Goal: Transaction & Acquisition: Purchase product/service

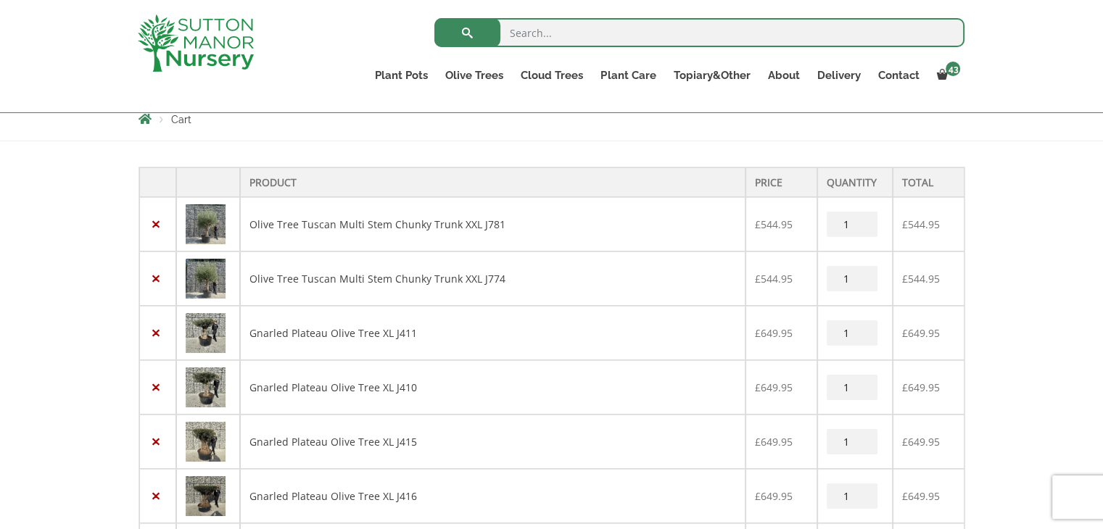
scroll to position [290, 0]
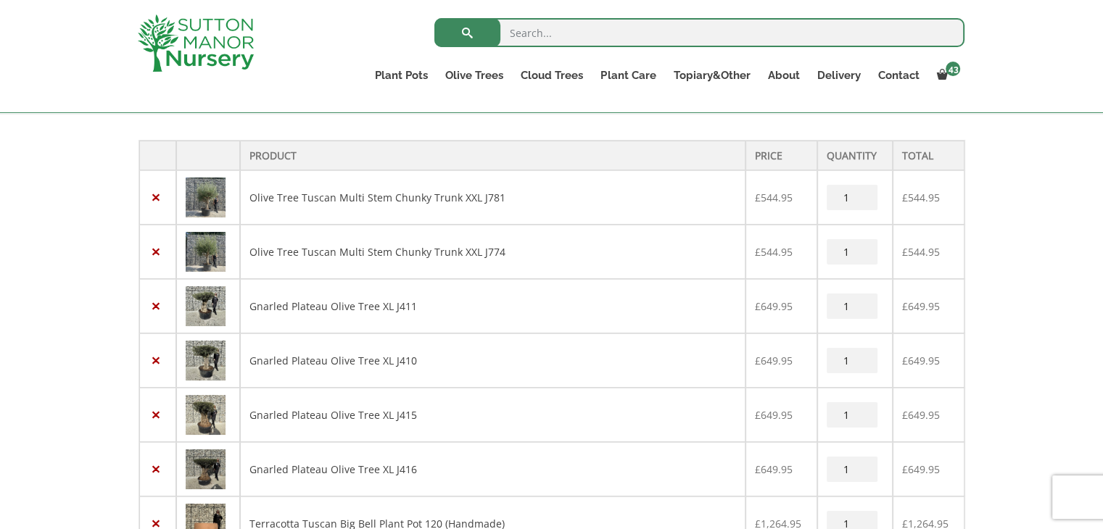
click at [207, 198] on img at bounding box center [206, 198] width 40 height 40
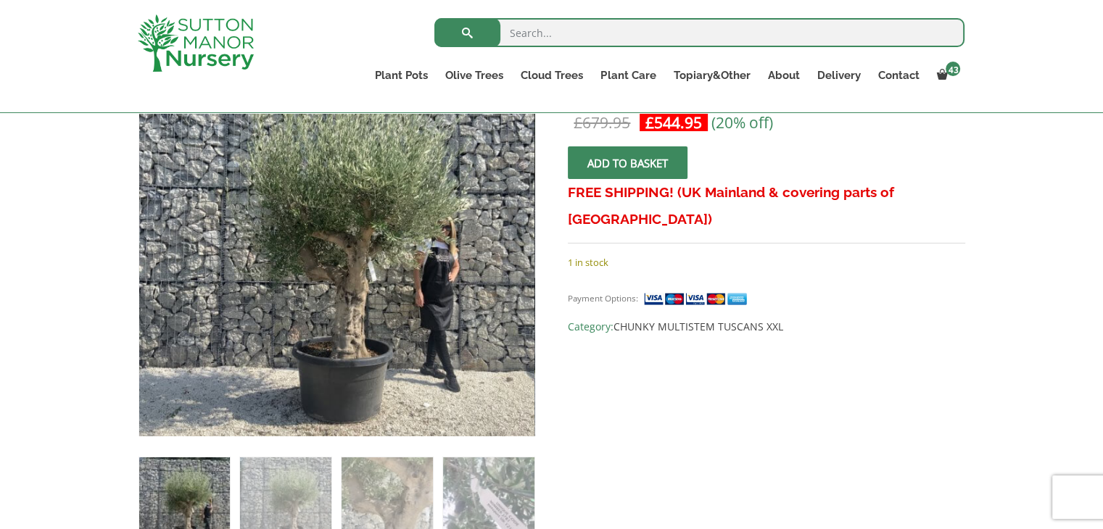
scroll to position [290, 0]
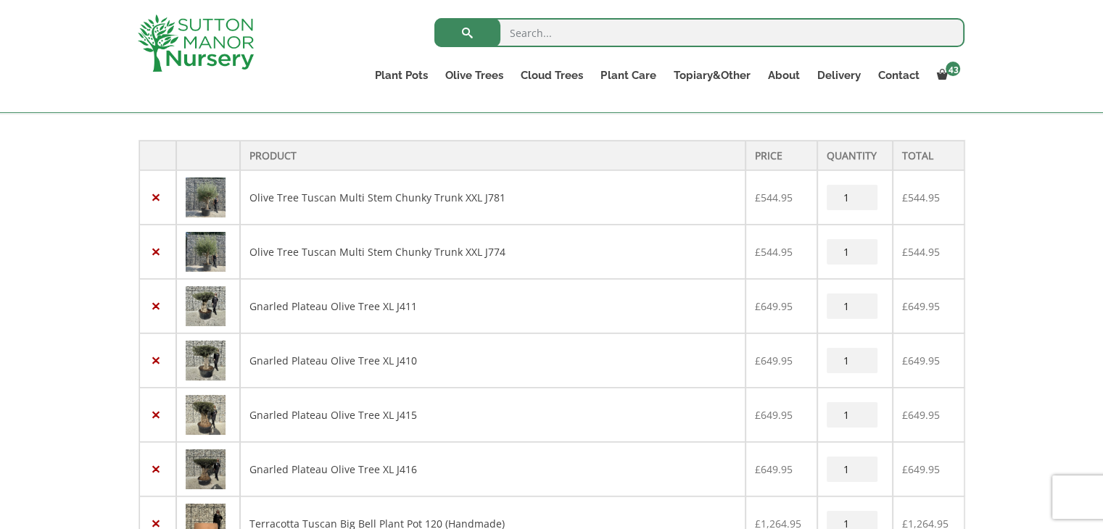
click at [210, 256] on img at bounding box center [206, 252] width 40 height 40
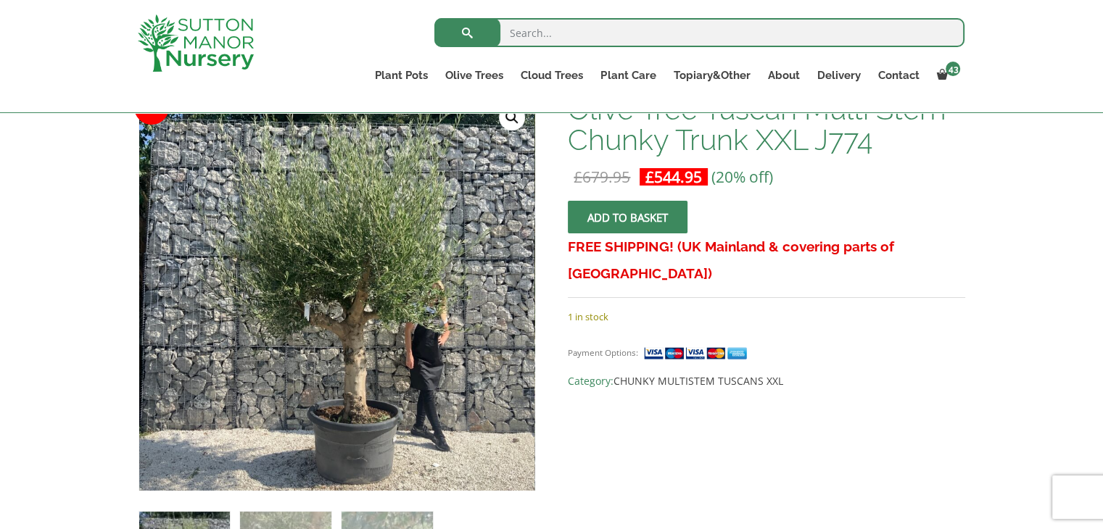
scroll to position [217, 0]
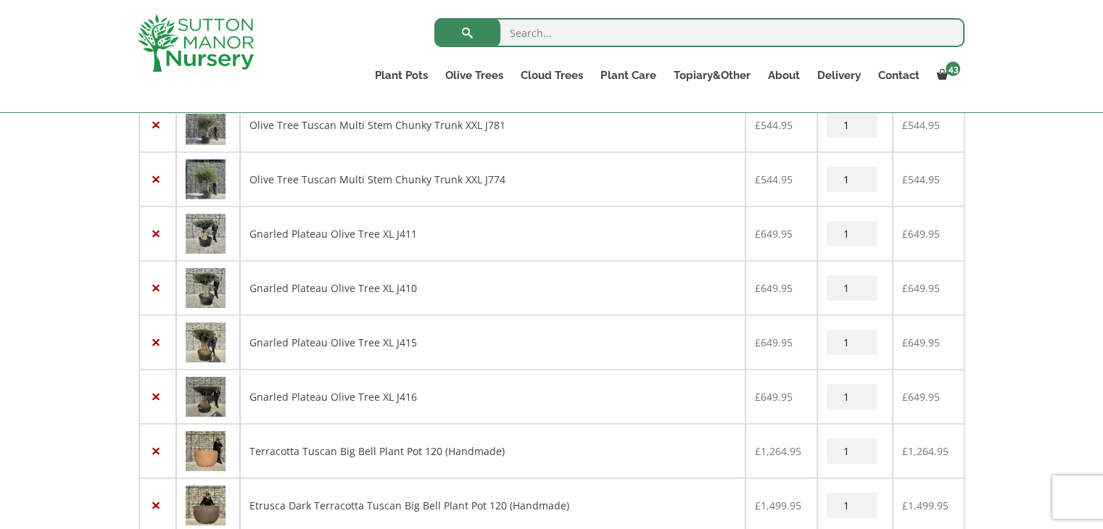
click at [209, 236] on img at bounding box center [206, 234] width 40 height 40
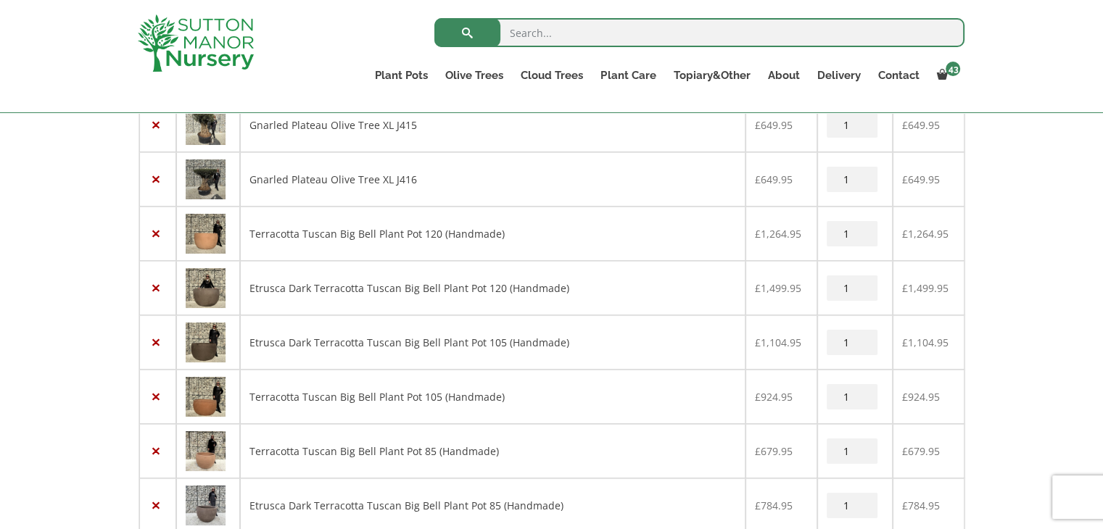
click at [203, 230] on img at bounding box center [206, 234] width 40 height 40
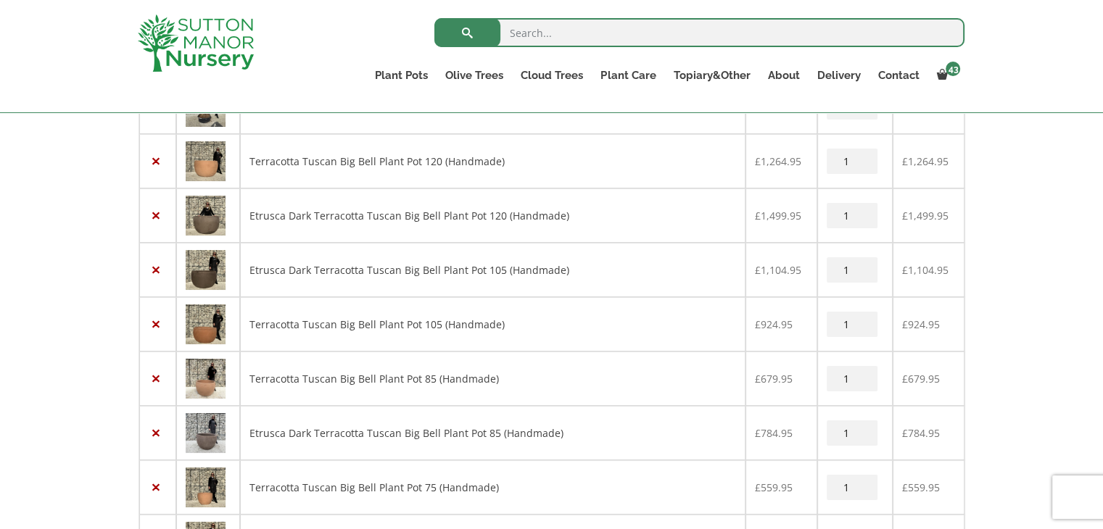
scroll to position [678, 0]
click at [204, 216] on img at bounding box center [206, 216] width 40 height 40
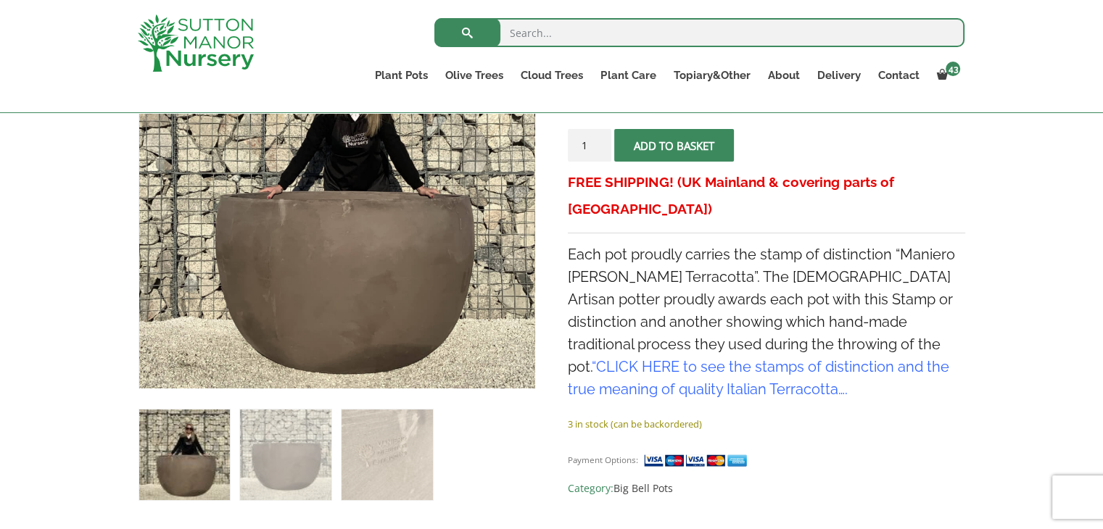
scroll to position [362, 0]
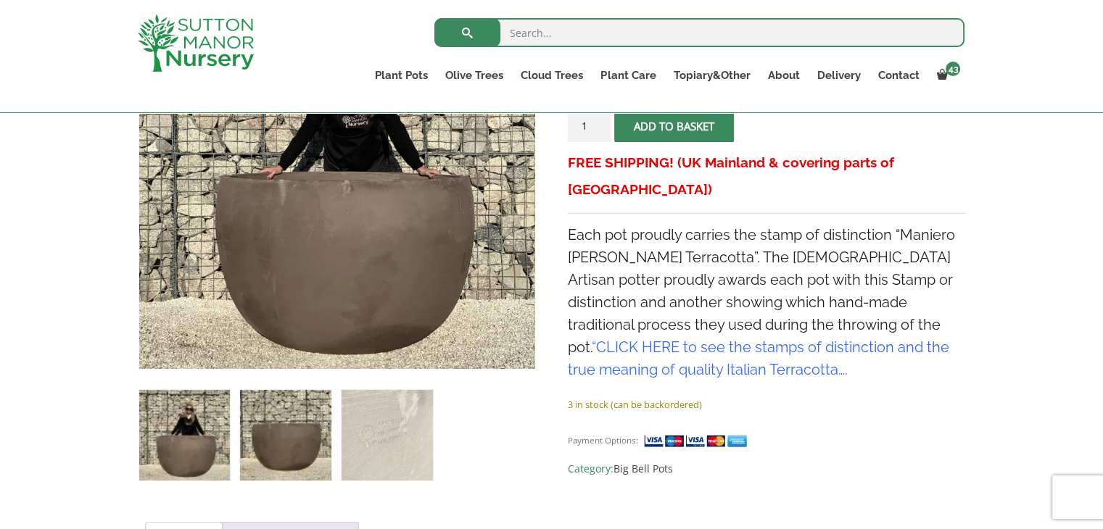
click at [299, 433] on img at bounding box center [285, 435] width 91 height 91
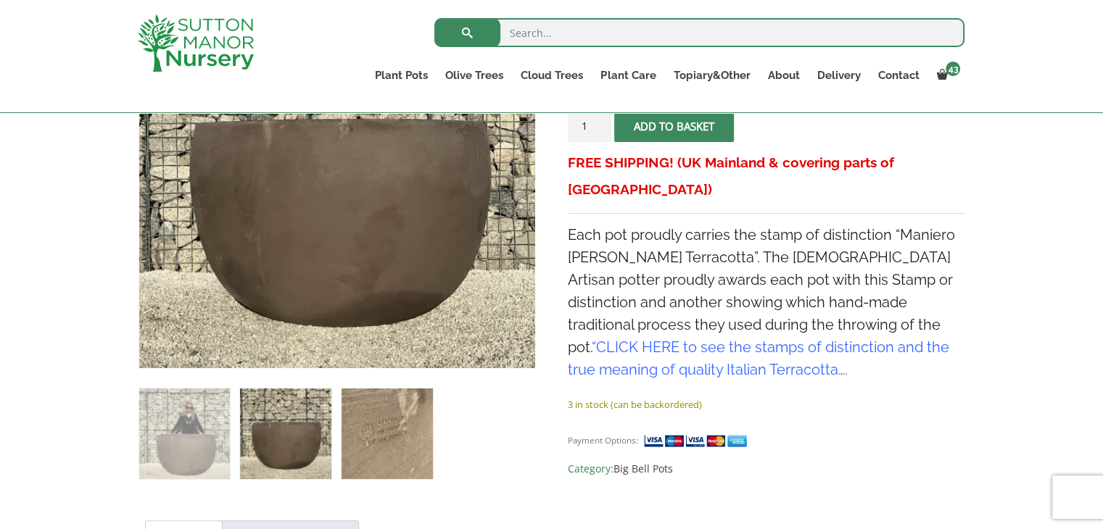
click at [401, 447] on img at bounding box center [386, 434] width 91 height 91
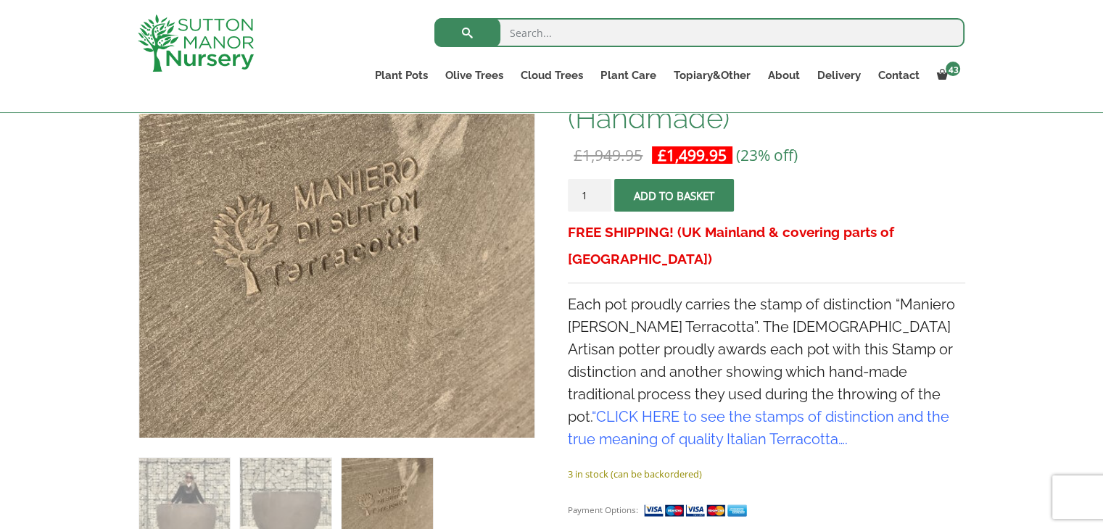
scroll to position [290, 0]
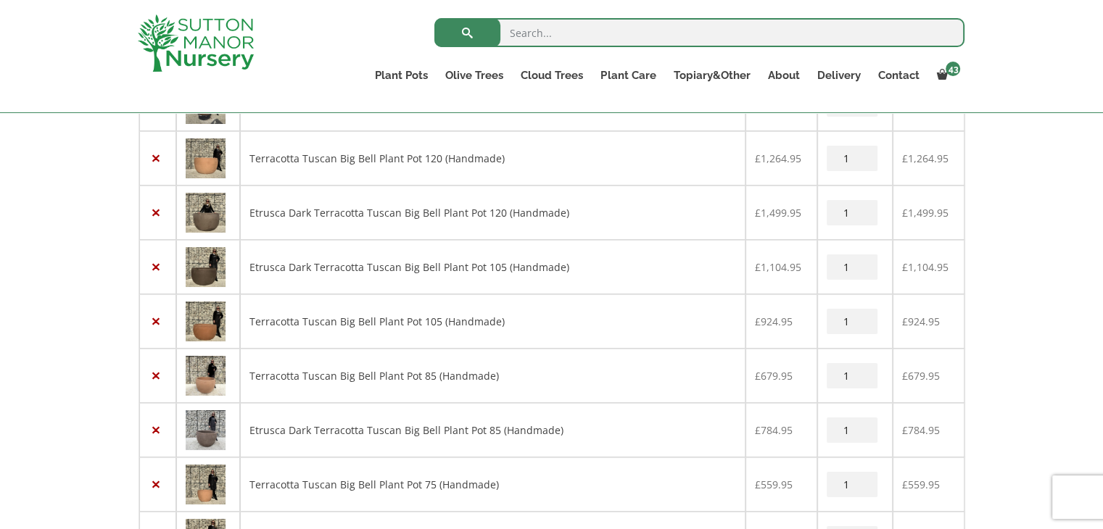
click at [214, 265] on img at bounding box center [206, 267] width 40 height 40
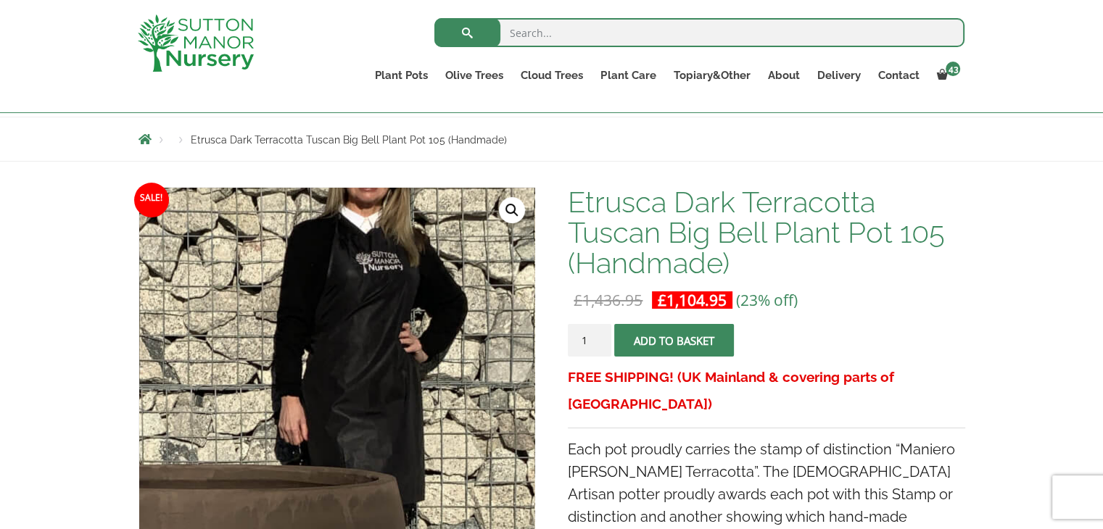
scroll to position [362, 0]
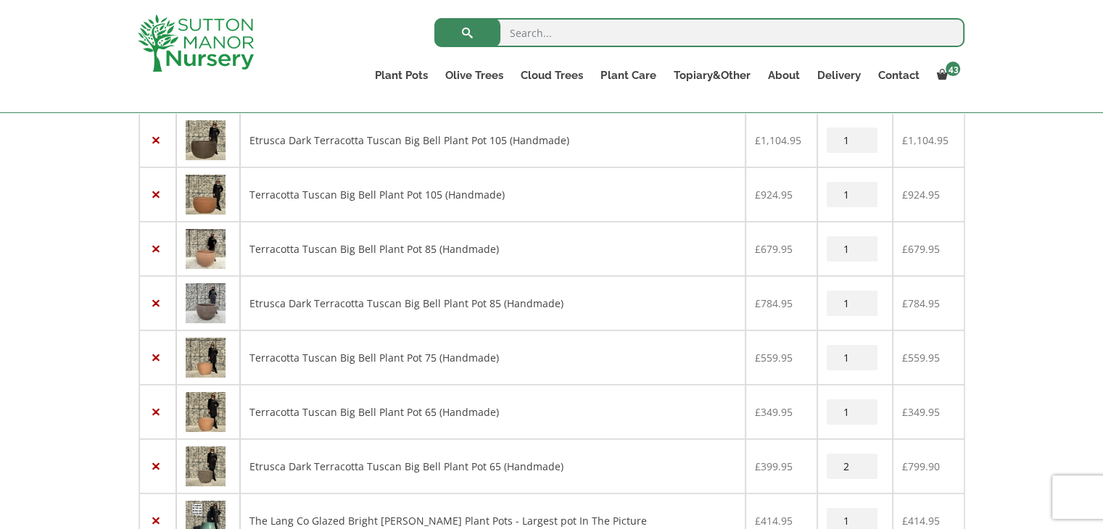
scroll to position [803, 0]
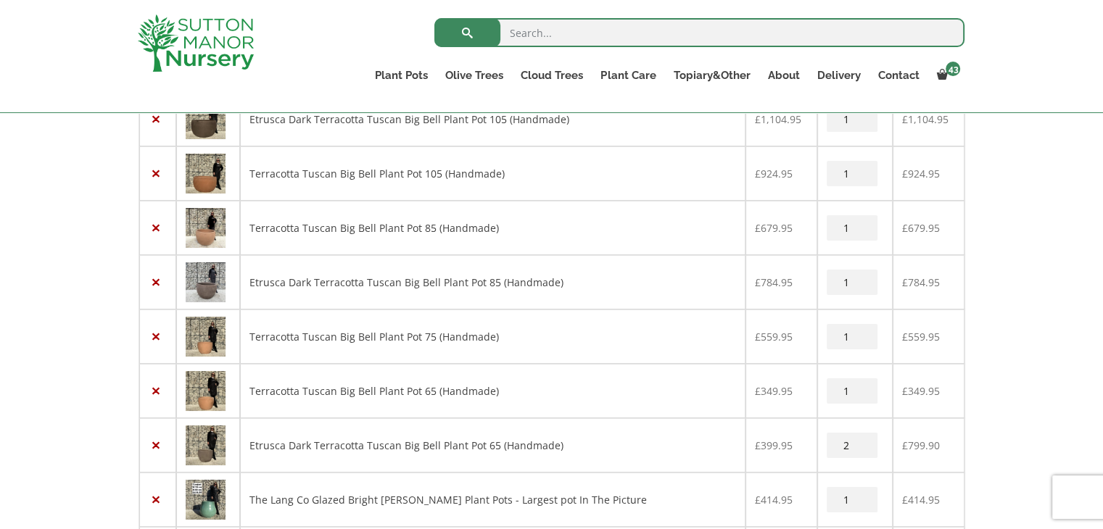
click at [212, 228] on img at bounding box center [206, 228] width 40 height 40
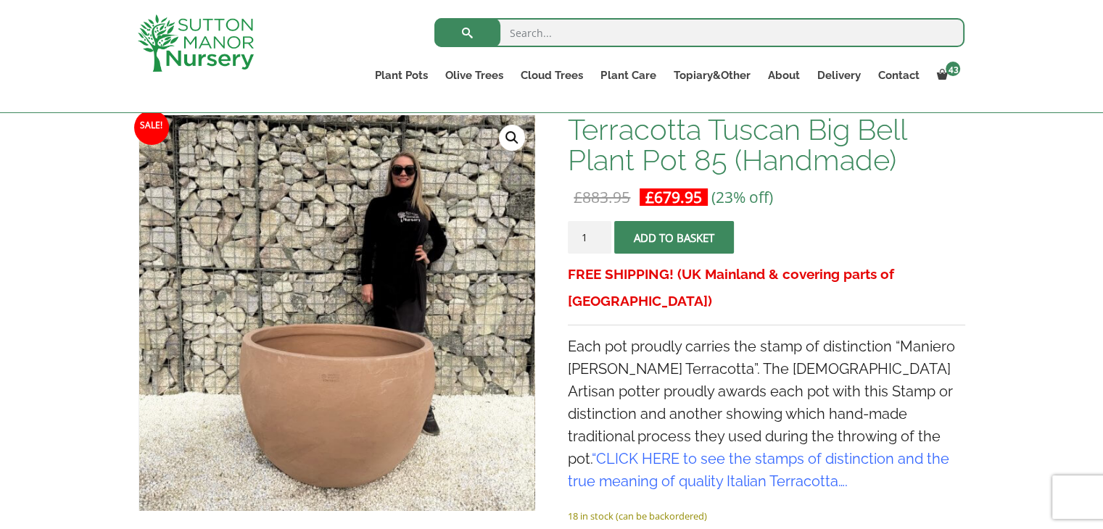
scroll to position [217, 0]
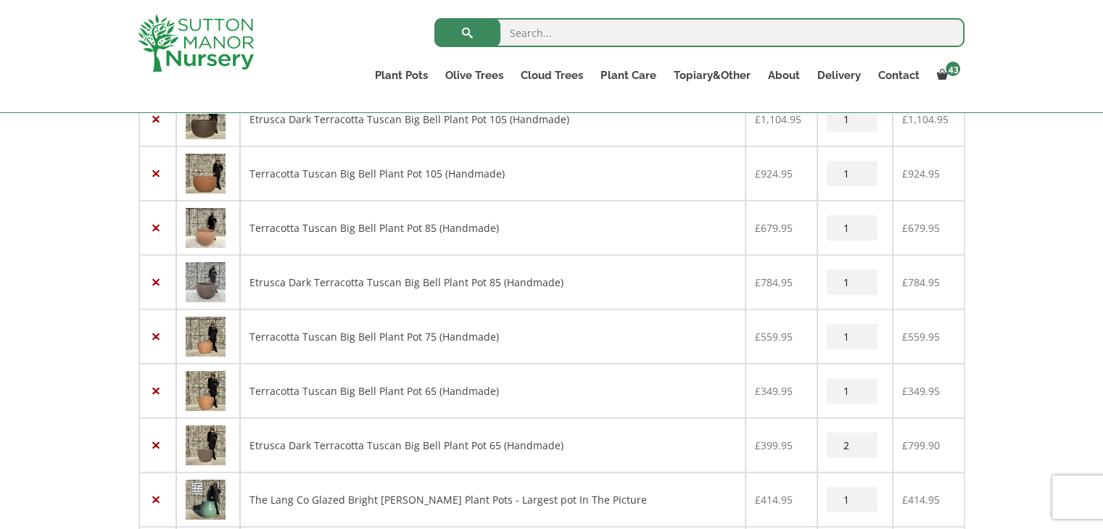
click at [219, 387] on img at bounding box center [206, 391] width 40 height 40
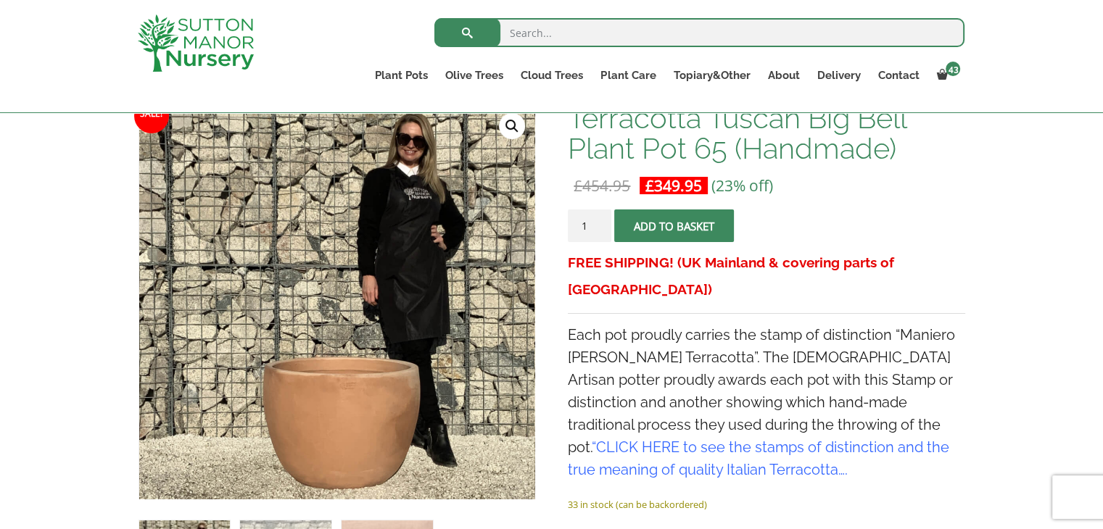
scroll to position [217, 0]
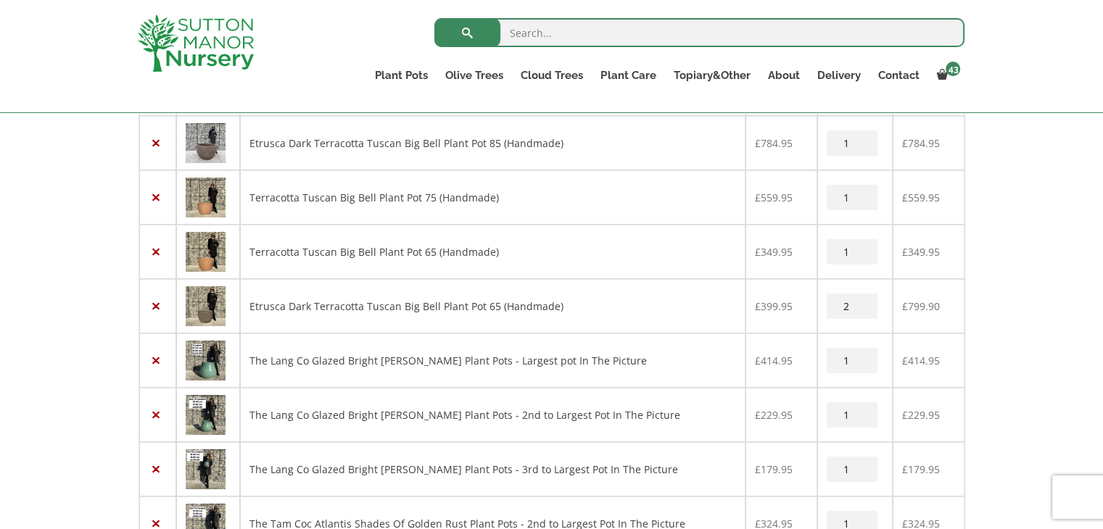
scroll to position [948, 0]
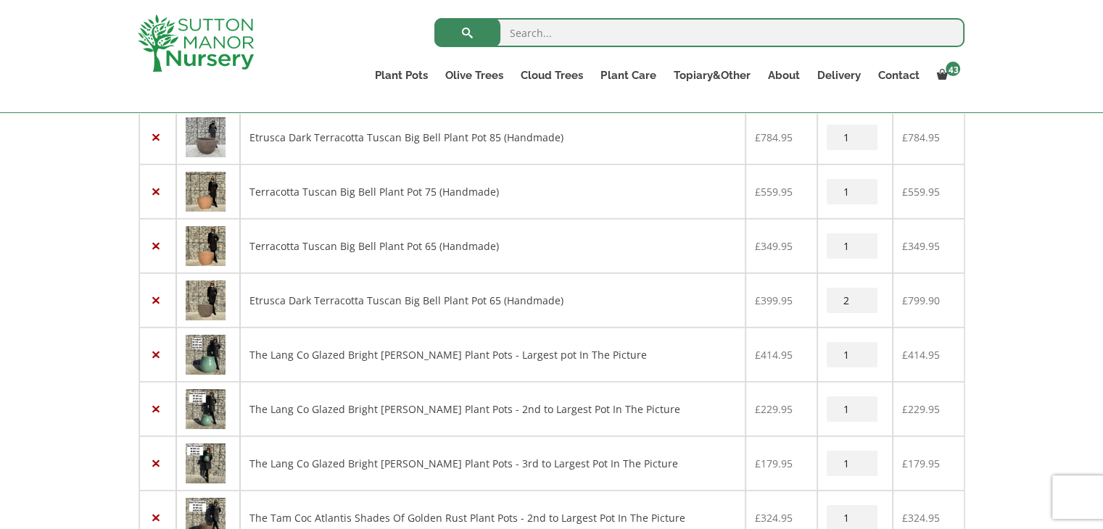
click at [204, 352] on img at bounding box center [206, 355] width 40 height 40
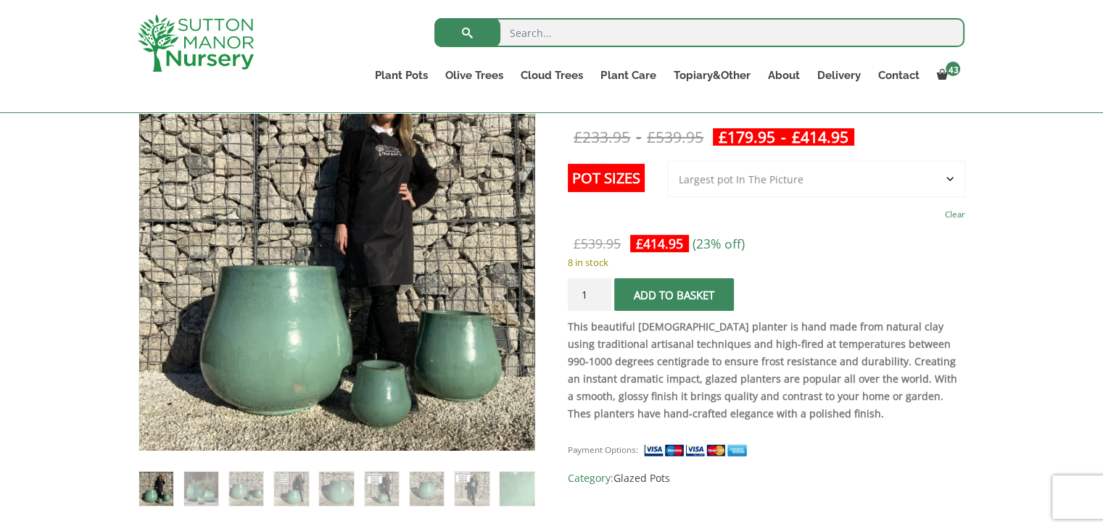
scroll to position [290, 0]
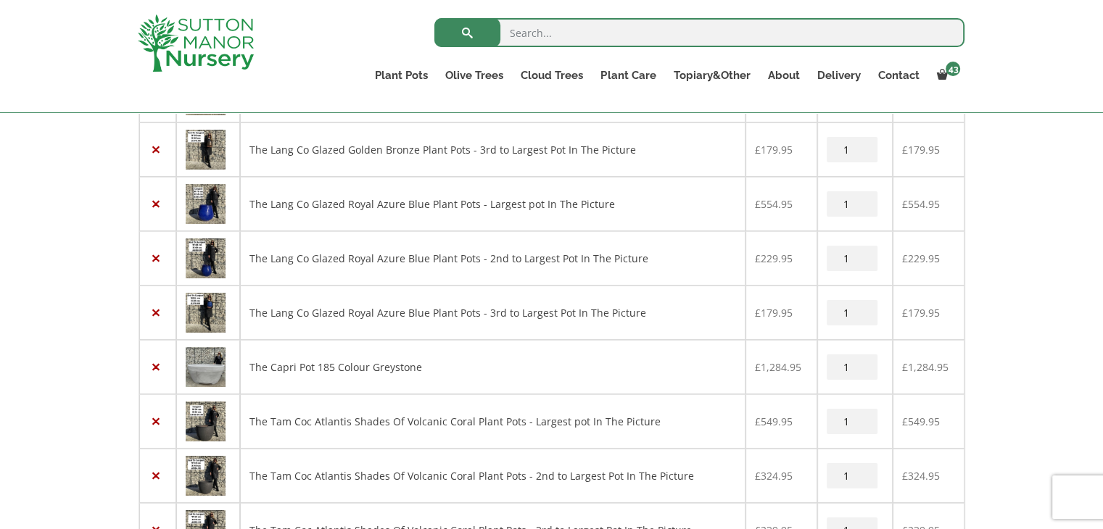
scroll to position [2180, 0]
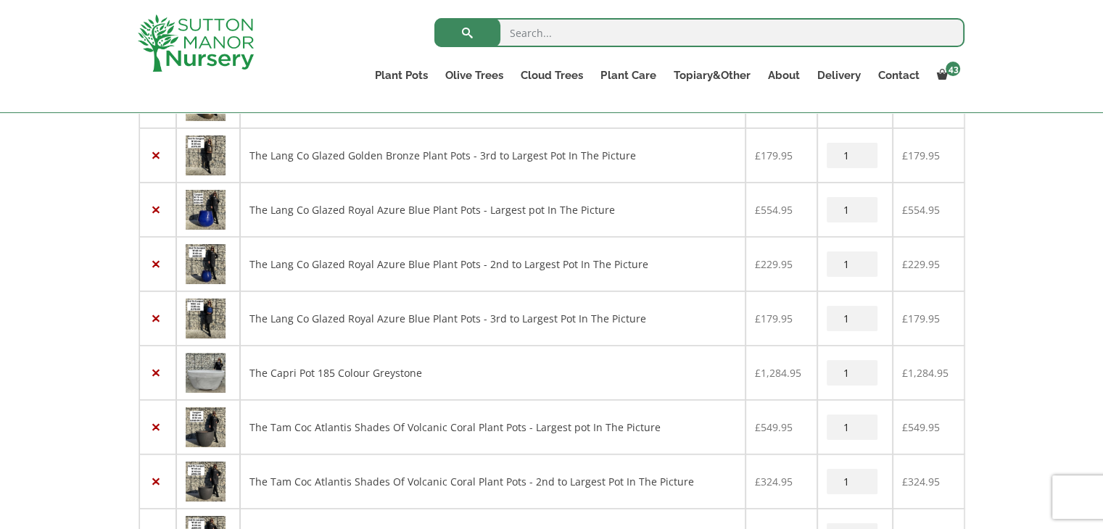
click at [213, 362] on img at bounding box center [206, 373] width 40 height 40
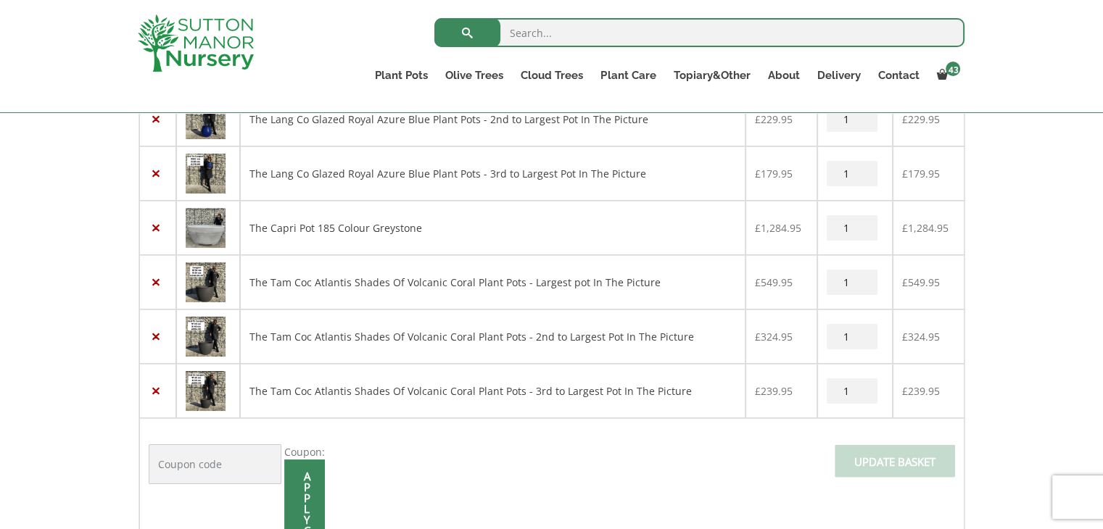
scroll to position [2325, 0]
click at [157, 220] on link "×" at bounding box center [156, 227] width 15 height 15
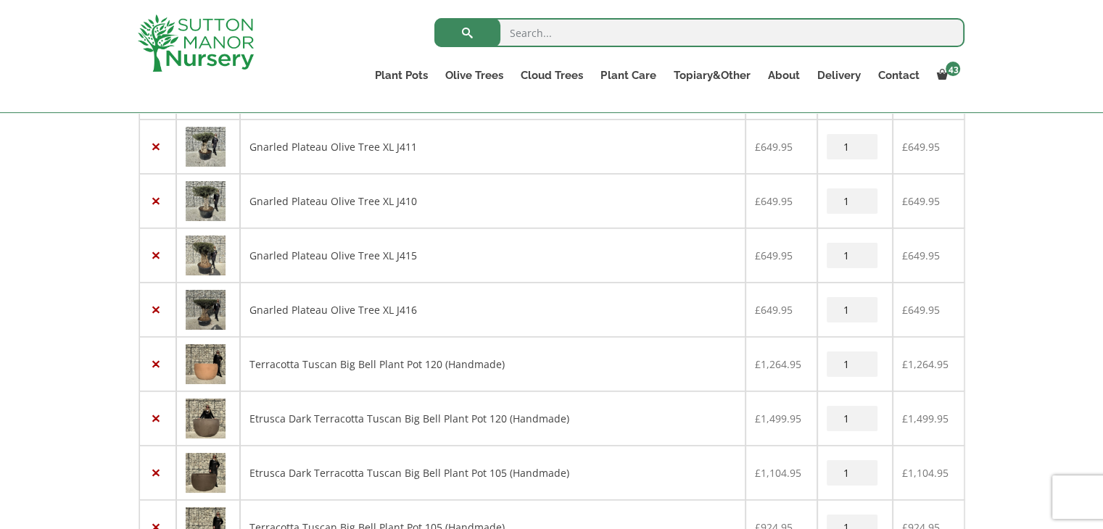
scroll to position [574, 0]
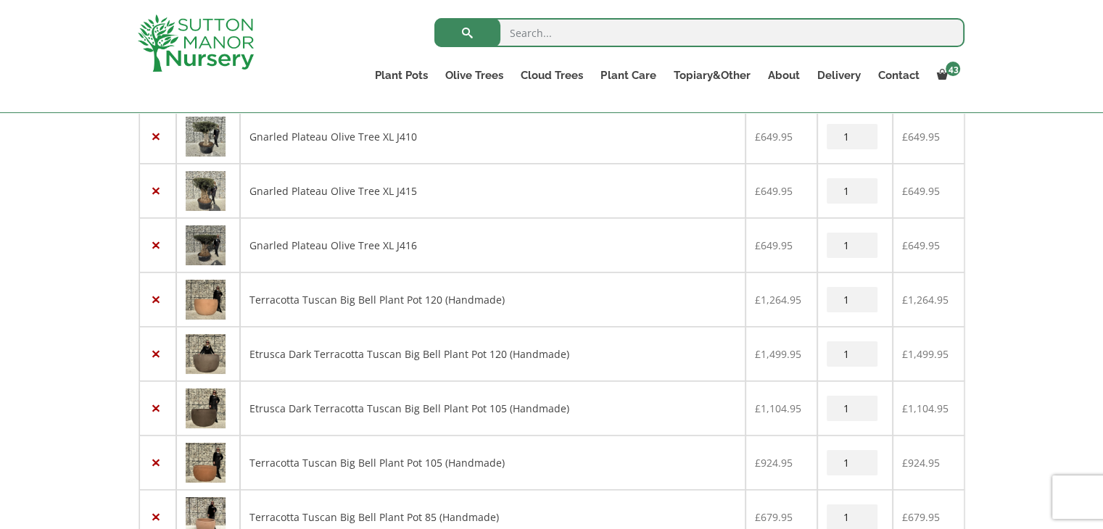
click at [208, 244] on img at bounding box center [206, 245] width 40 height 40
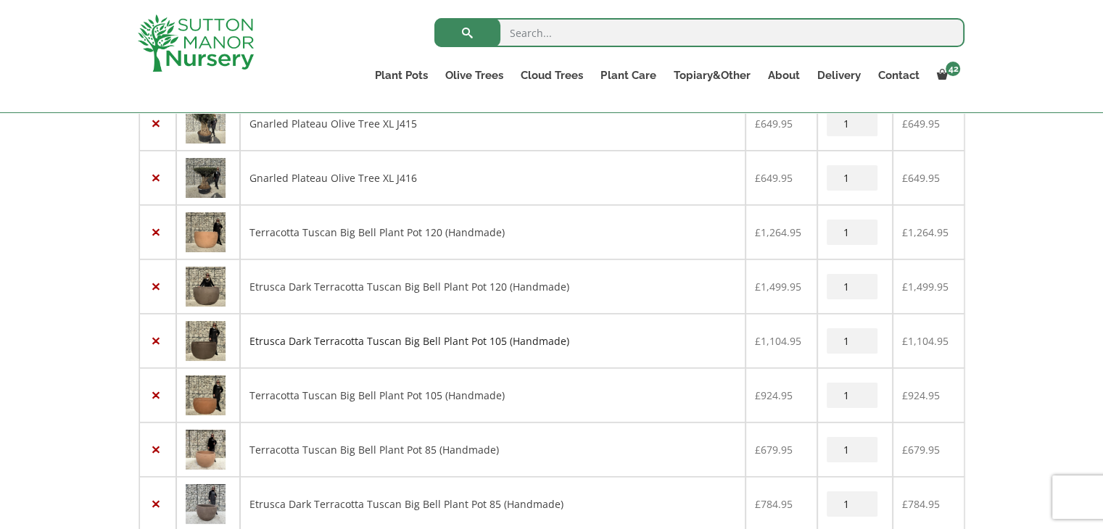
scroll to position [587, 0]
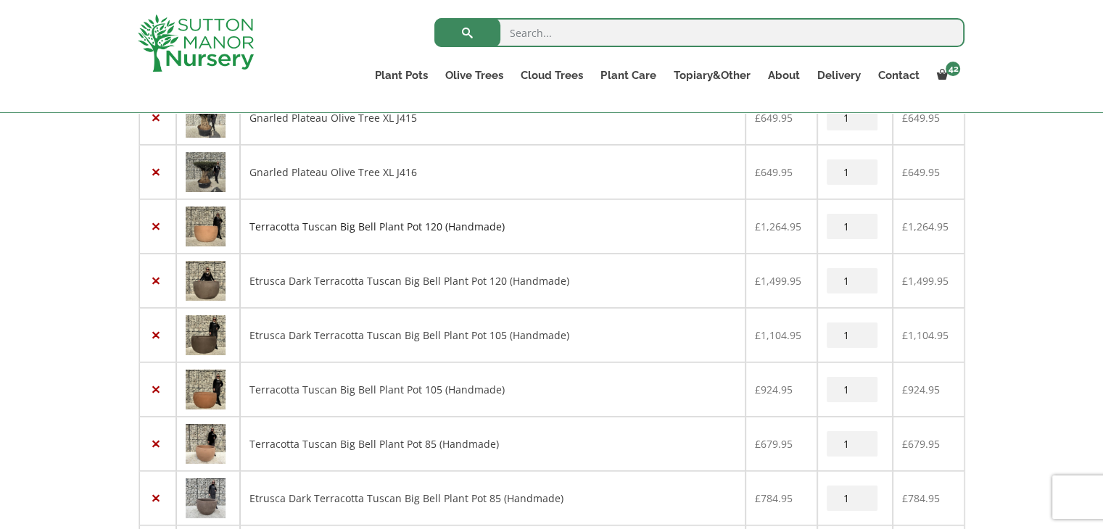
click at [403, 225] on link "Terracotta Tuscan Big Bell Plant Pot 120 (Handmade)" at bounding box center [376, 227] width 255 height 14
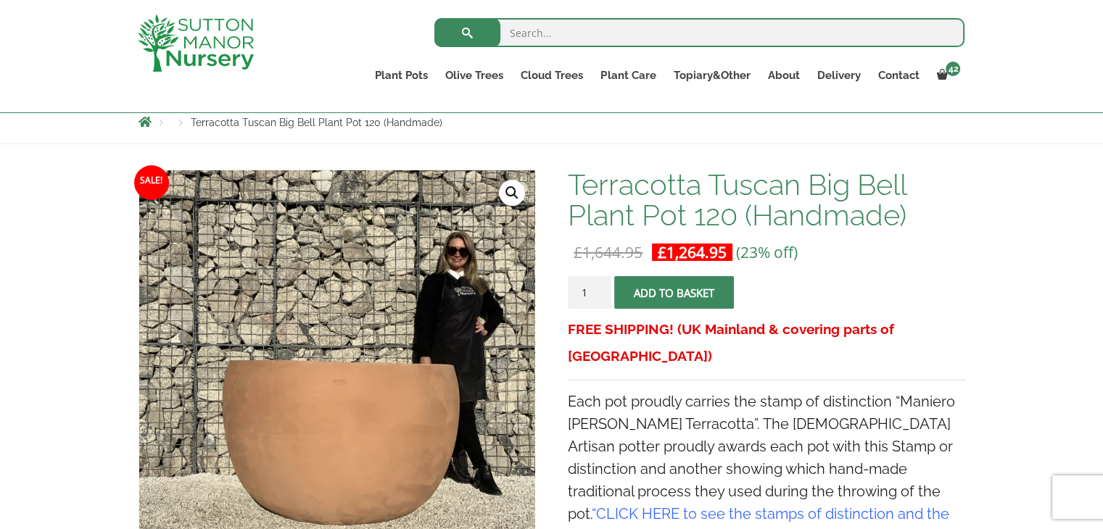
scroll to position [145, 0]
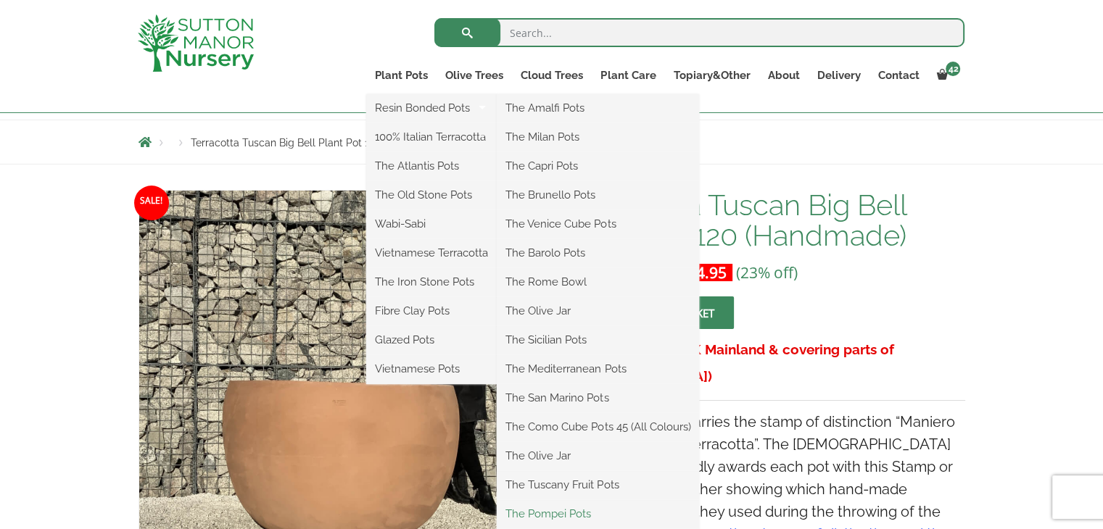
click at [555, 513] on link "The Pompei Pots" at bounding box center [598, 514] width 202 height 22
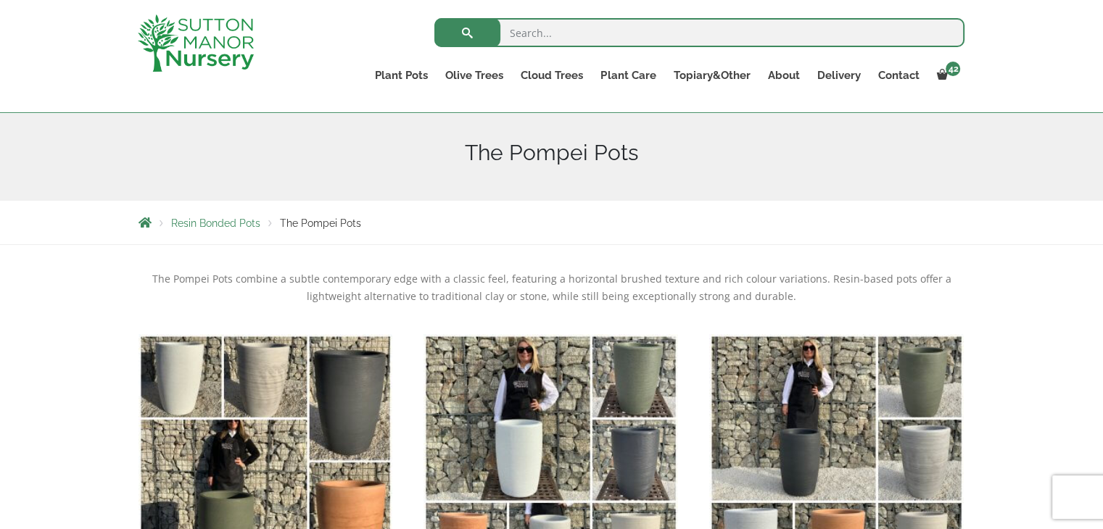
scroll to position [145, 0]
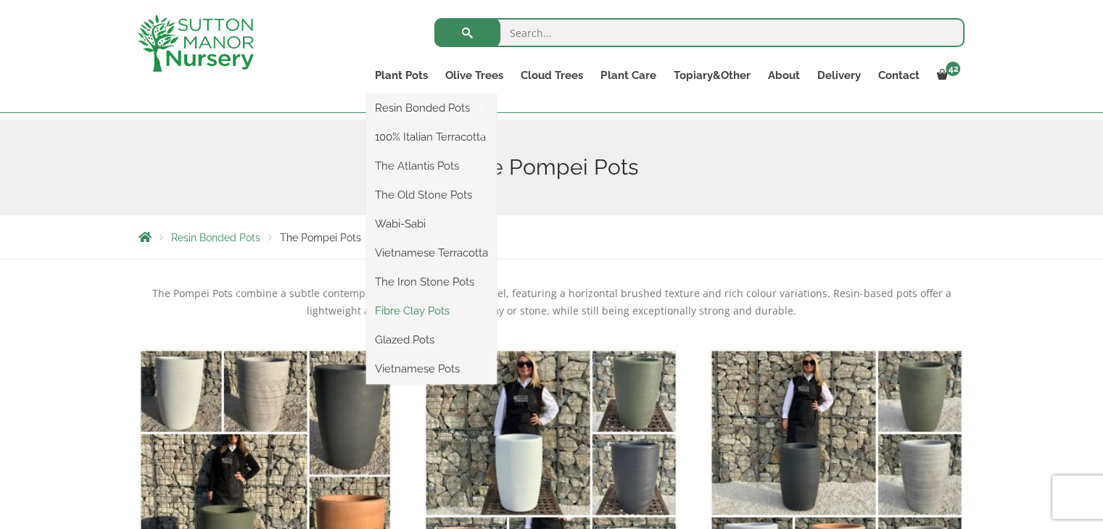
click at [422, 310] on link "Fibre Clay Pots" at bounding box center [431, 311] width 130 height 22
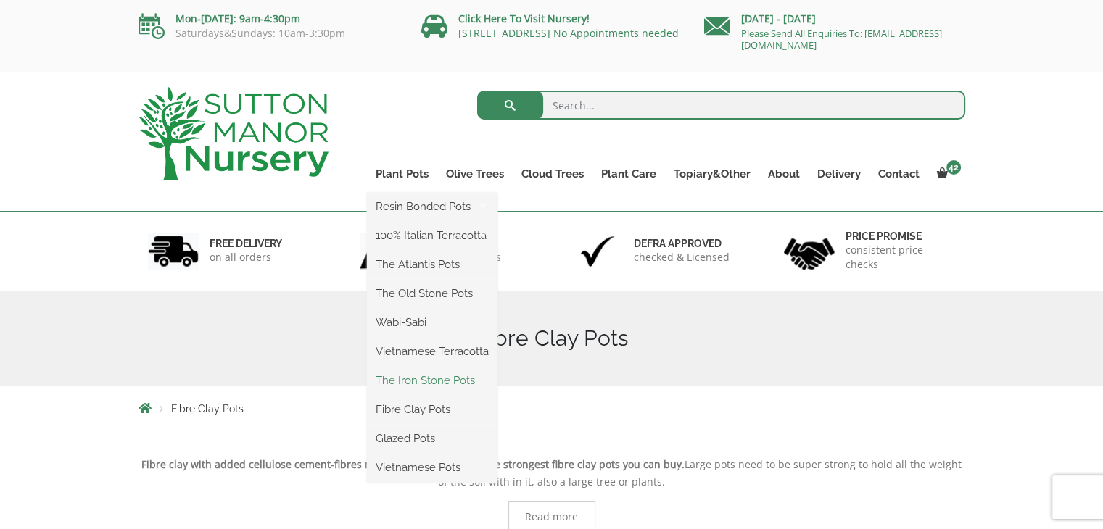
click at [422, 385] on link "The Iron Stone Pots" at bounding box center [432, 381] width 130 height 22
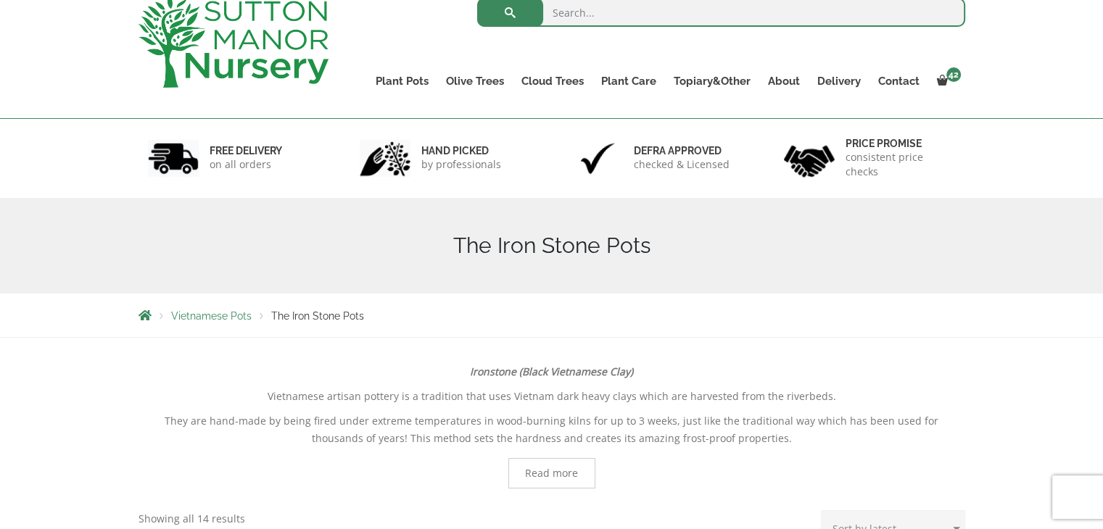
scroll to position [46, 0]
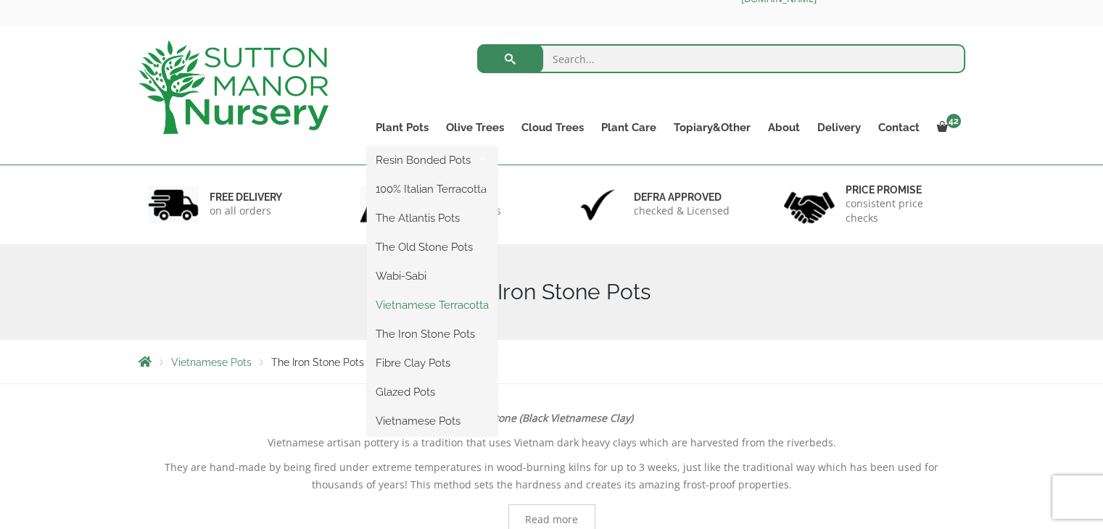
click at [423, 302] on link "Vietnamese Terracotta" at bounding box center [432, 305] width 130 height 22
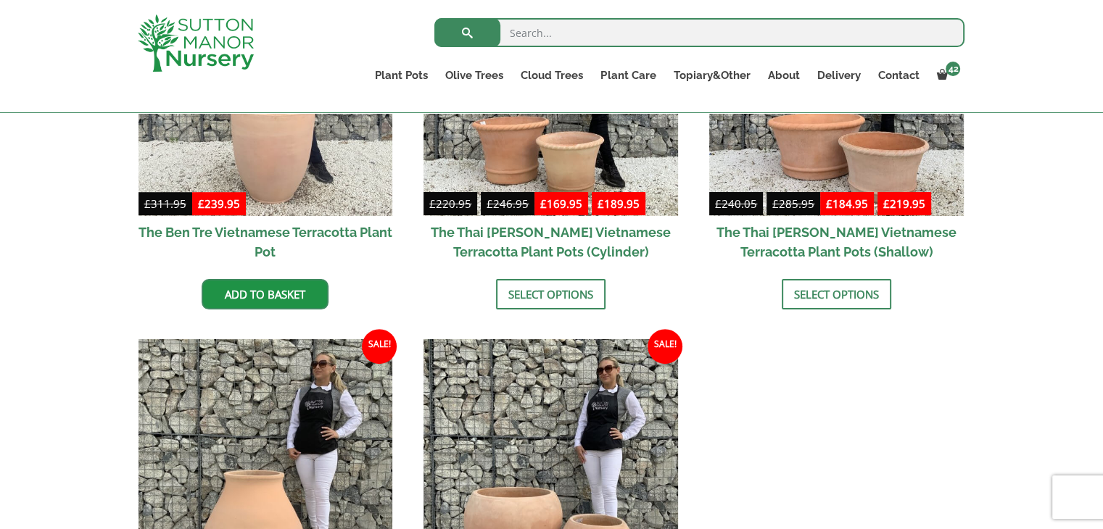
scroll to position [145, 0]
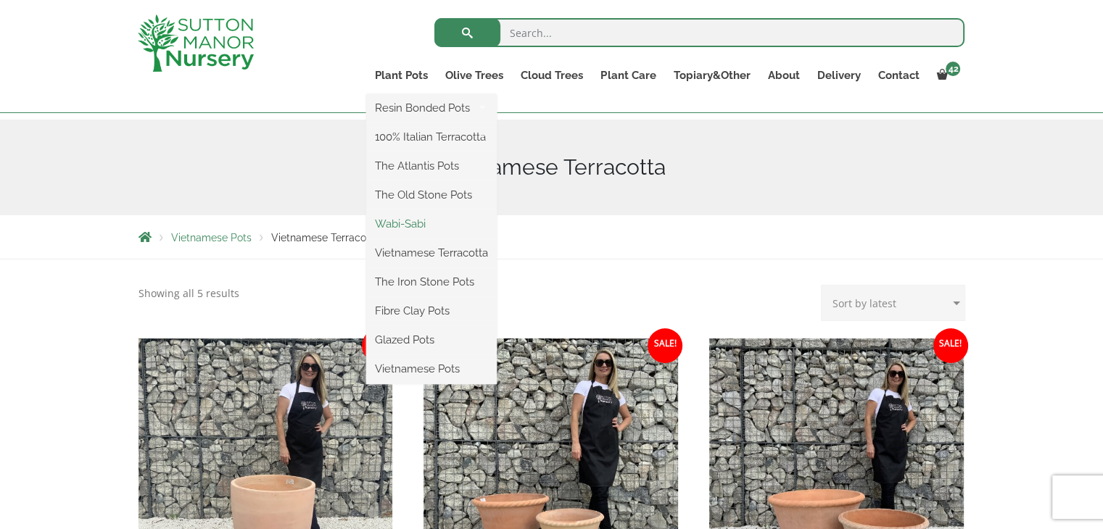
click at [419, 228] on link "Wabi-Sabi" at bounding box center [431, 224] width 130 height 22
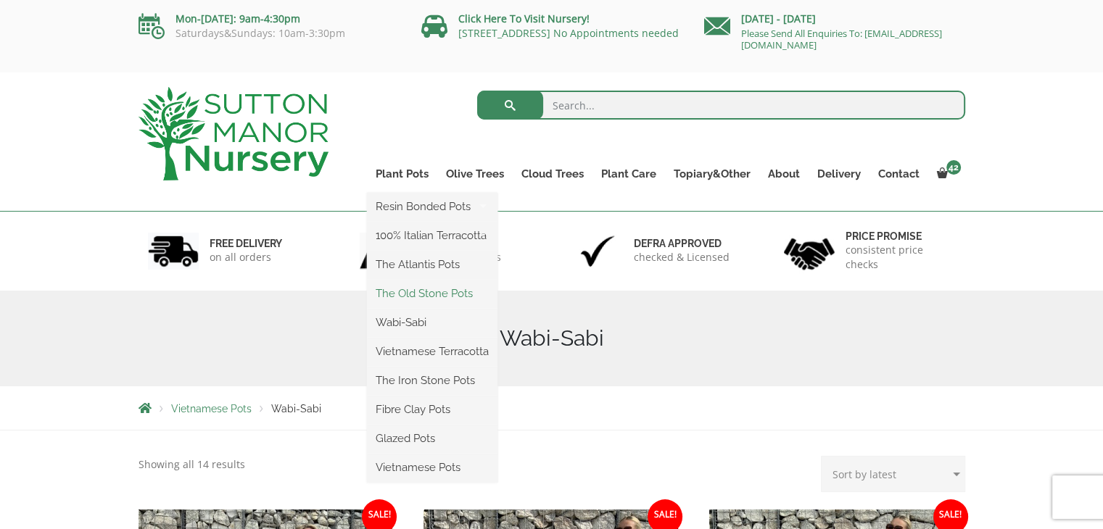
click at [429, 294] on link "The Old Stone Pots" at bounding box center [432, 294] width 130 height 22
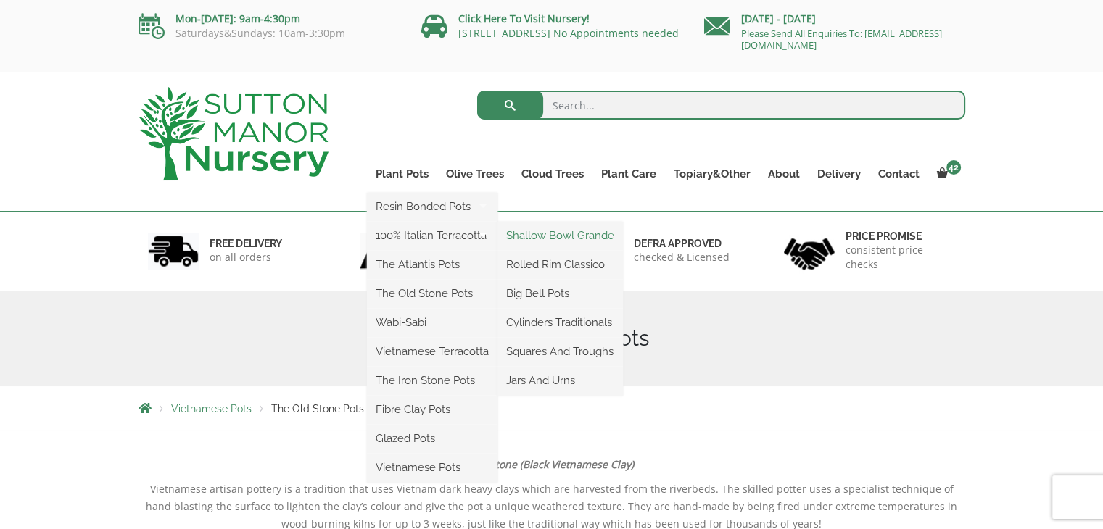
click at [555, 239] on link "Shallow Bowl Grande" at bounding box center [559, 236] width 125 height 22
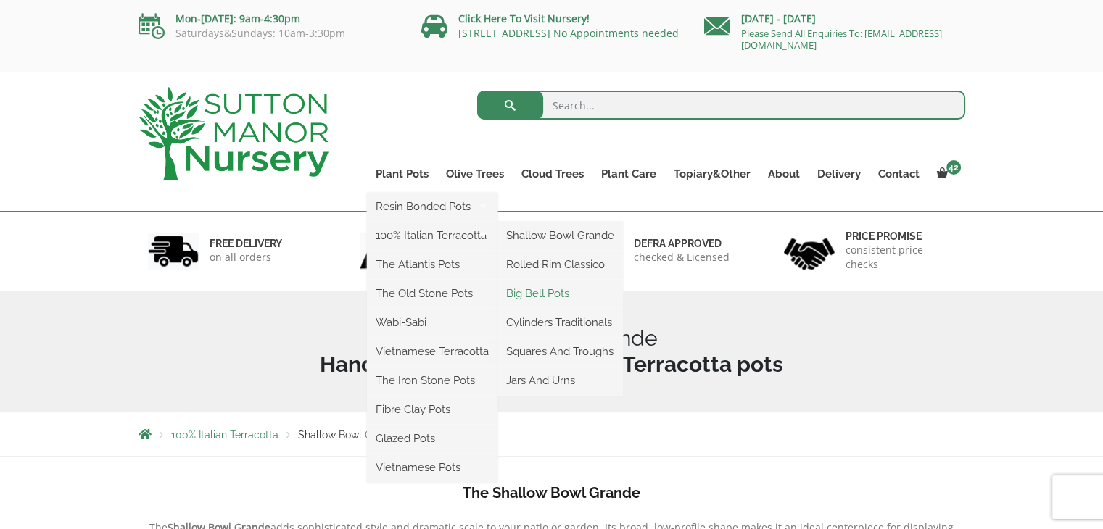
click at [545, 296] on link "Big Bell Pots" at bounding box center [559, 294] width 125 height 22
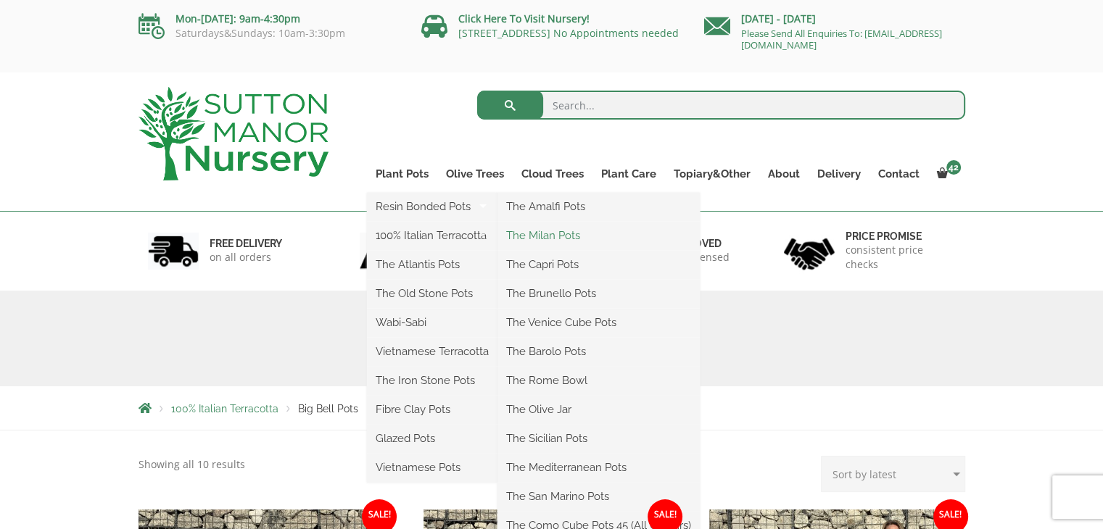
click at [560, 235] on link "The Milan Pots" at bounding box center [598, 236] width 202 height 22
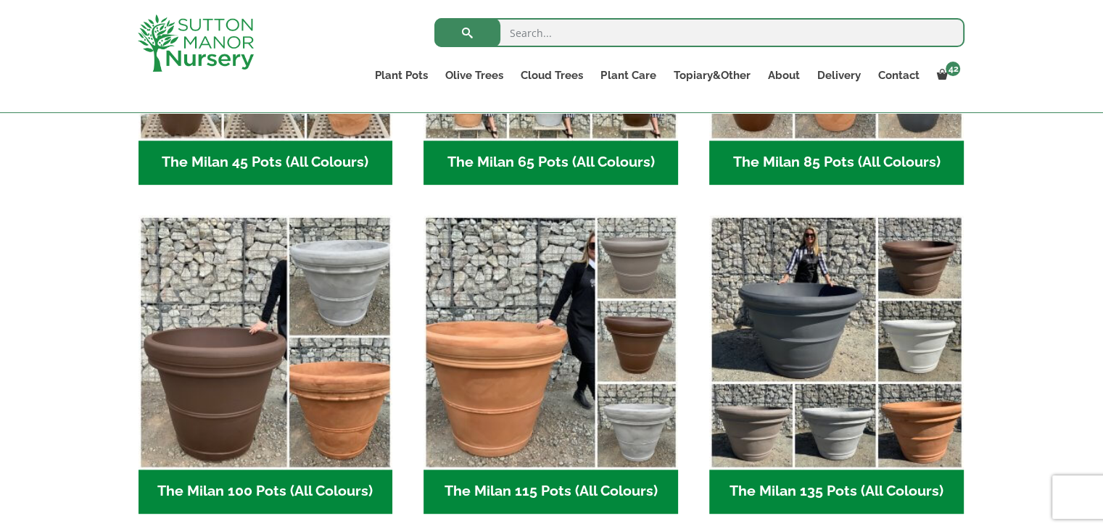
scroll to position [264, 0]
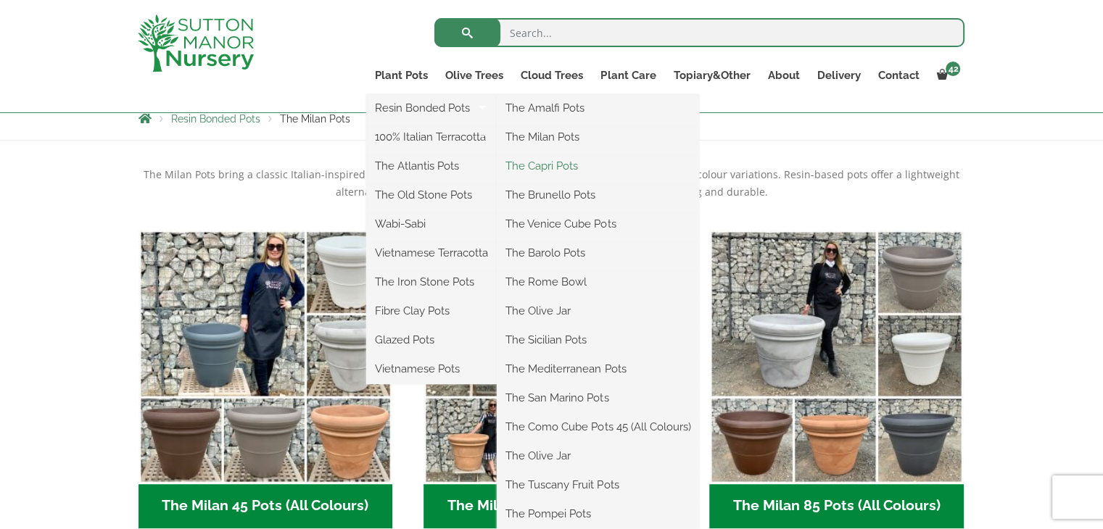
click at [565, 172] on link "The Capri Pots" at bounding box center [598, 166] width 202 height 22
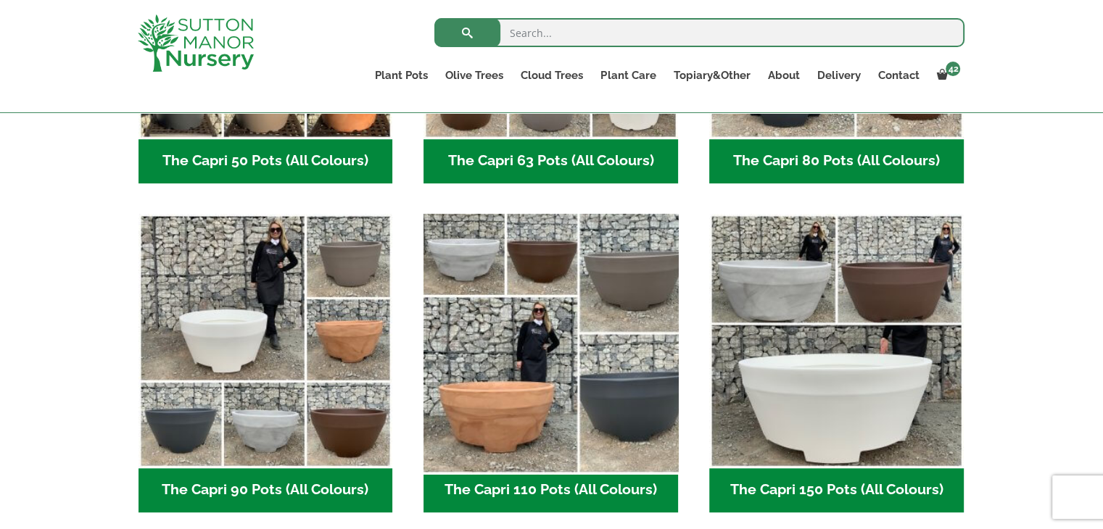
scroll to position [554, 0]
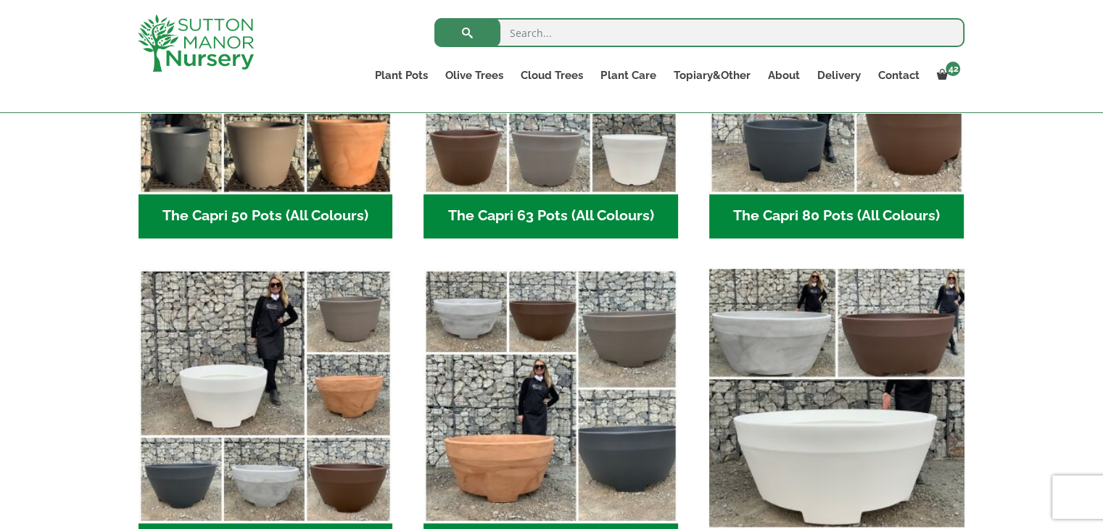
click at [847, 443] on img "Visit product category The Capri 150 Pots (All Colours)" at bounding box center [835, 395] width 267 height 267
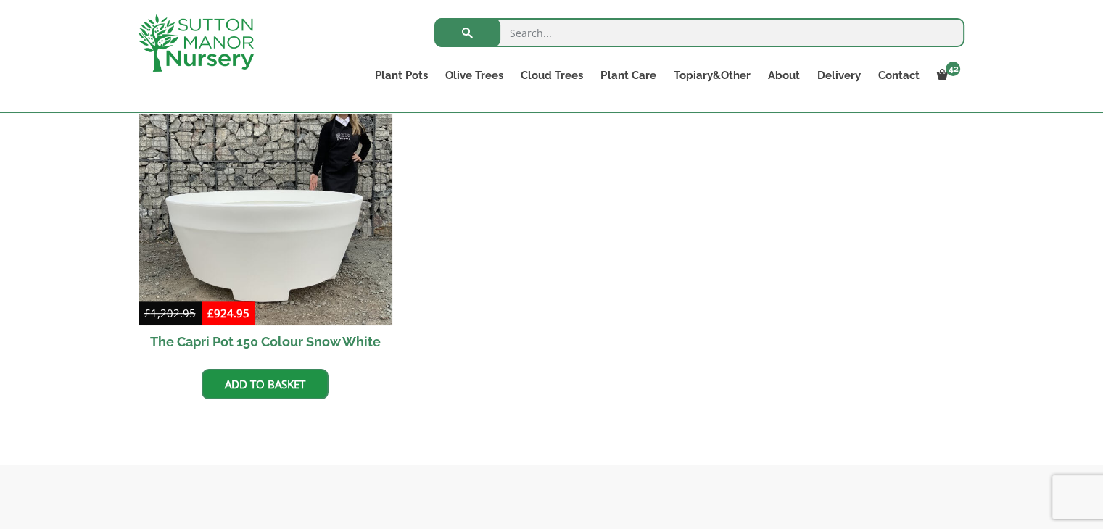
scroll to position [797, 0]
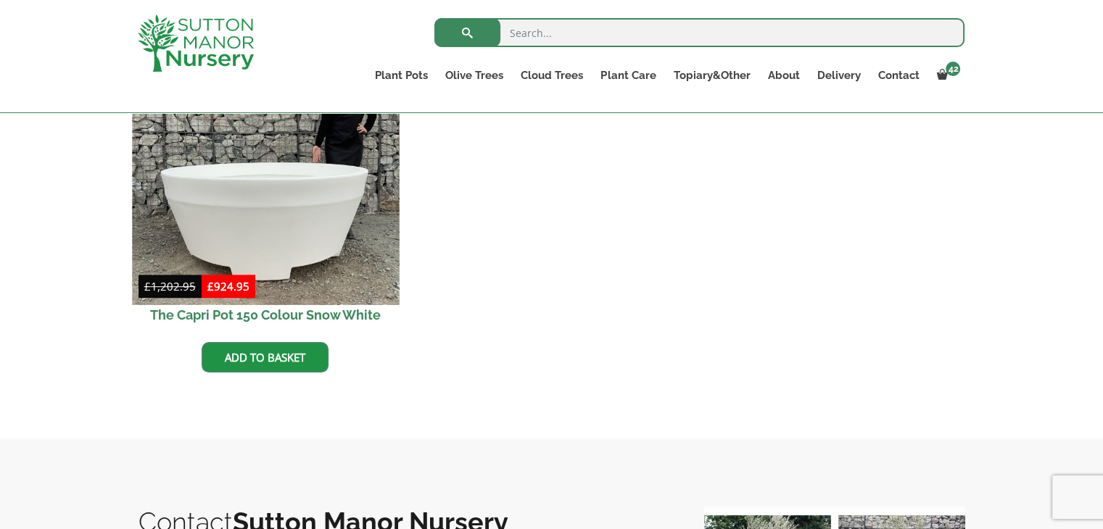
click at [291, 225] on img at bounding box center [265, 171] width 267 height 267
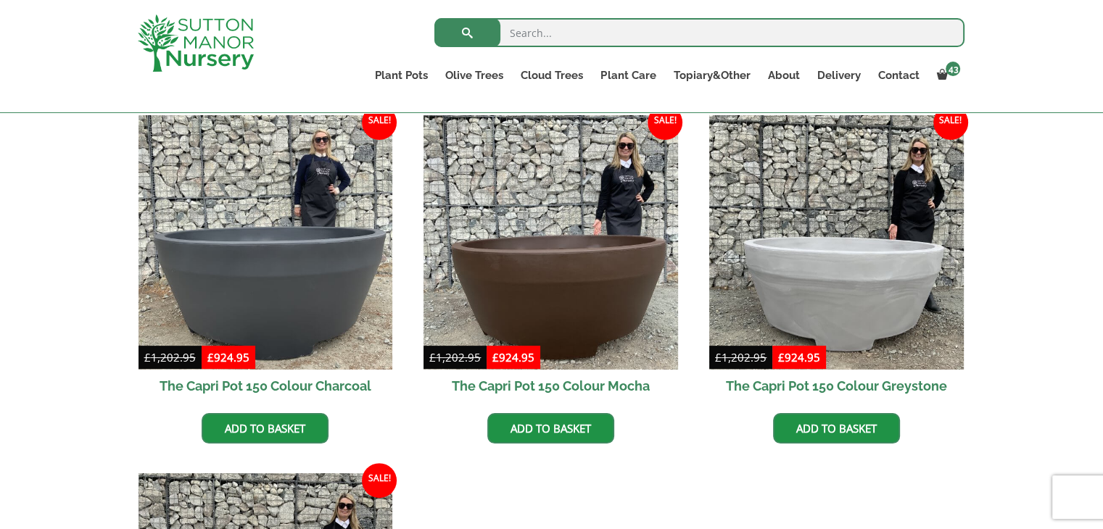
scroll to position [362, 0]
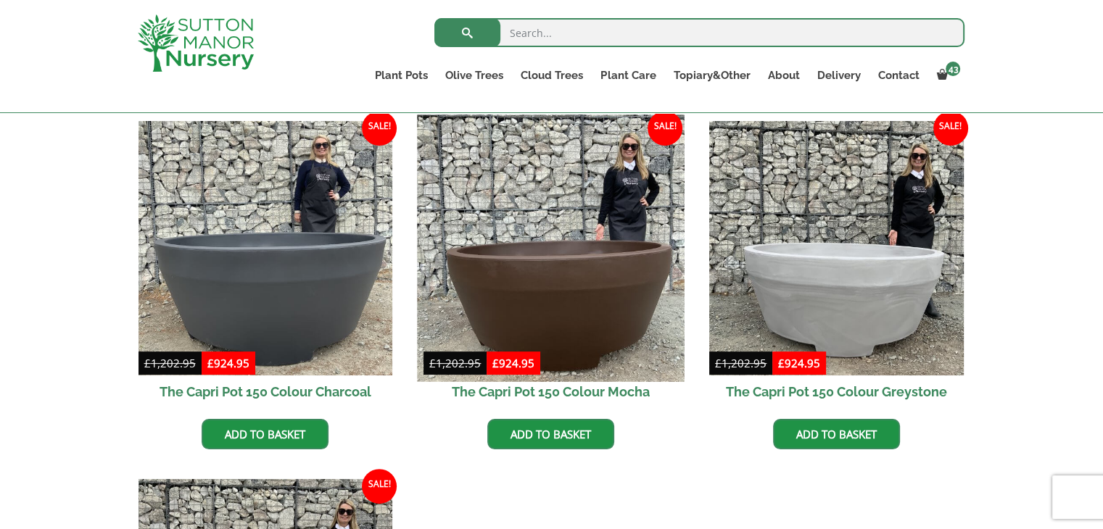
click at [591, 317] on img at bounding box center [551, 248] width 267 height 267
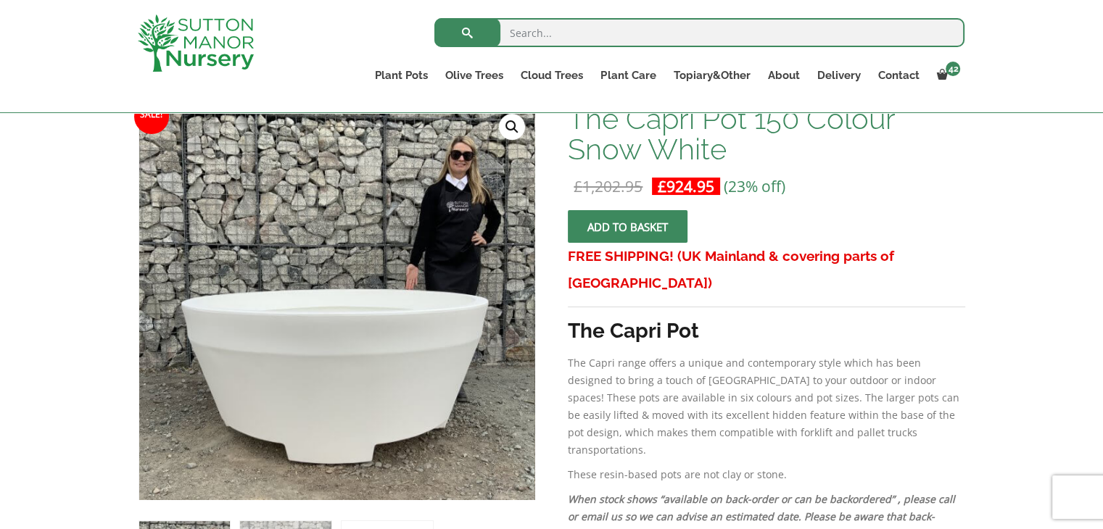
scroll to position [217, 0]
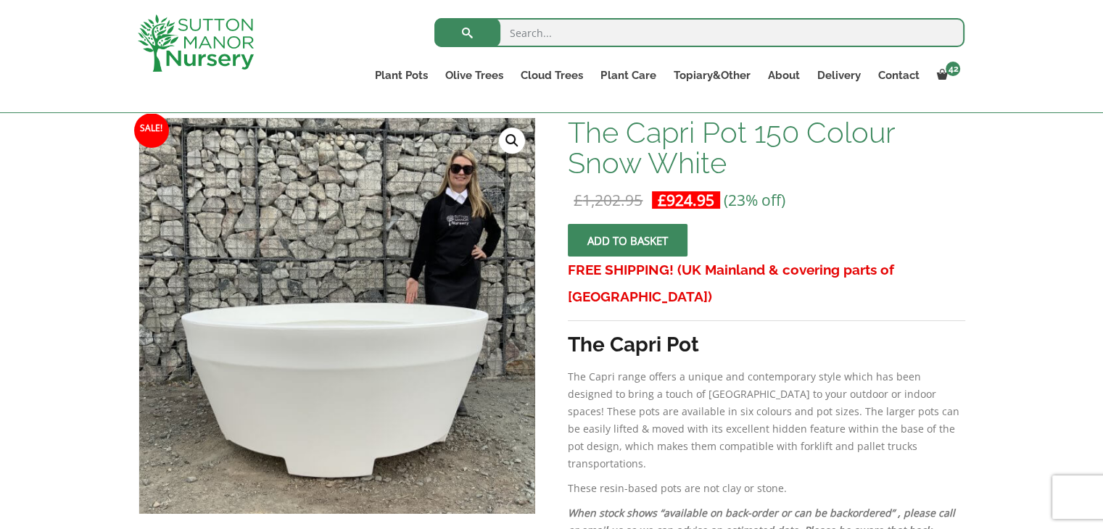
click at [628, 241] on span "submit" at bounding box center [628, 241] width 0 height 0
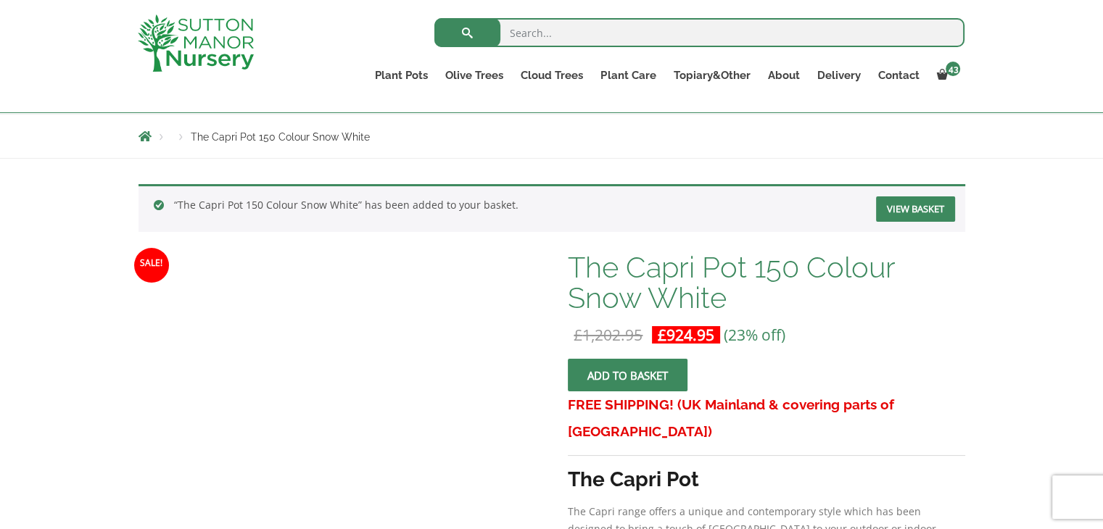
scroll to position [217, 0]
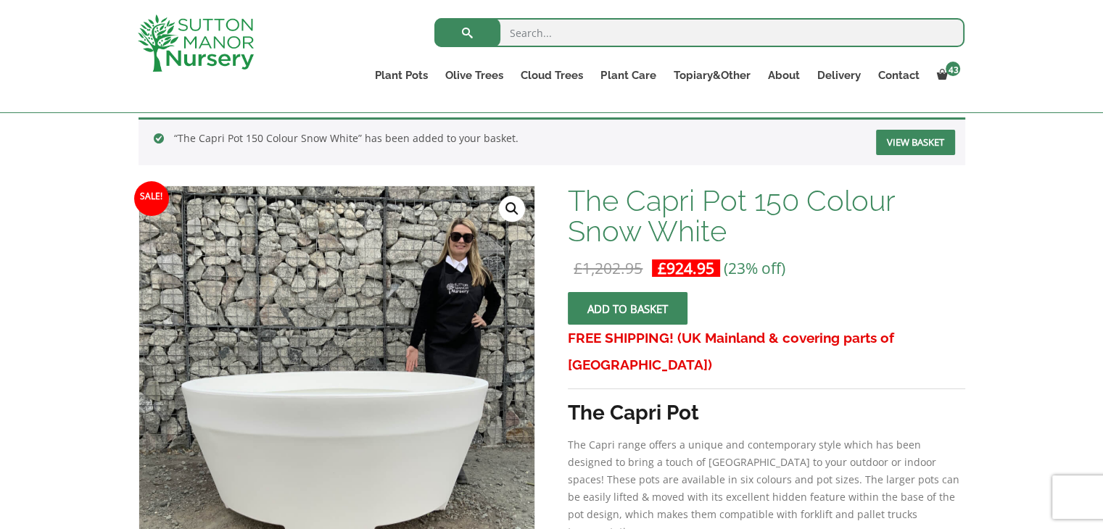
click at [628, 309] on span "submit" at bounding box center [628, 309] width 0 height 0
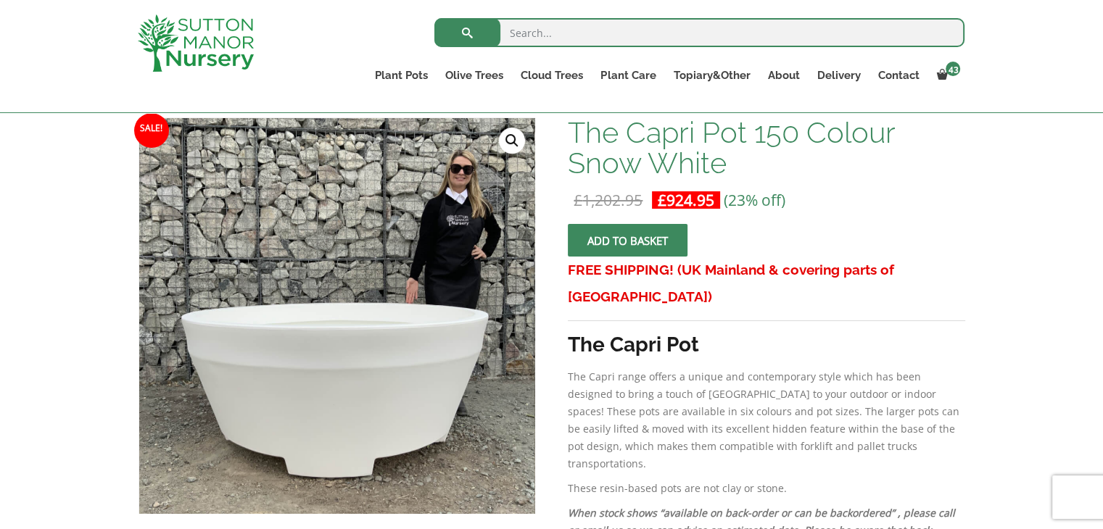
scroll to position [244, 0]
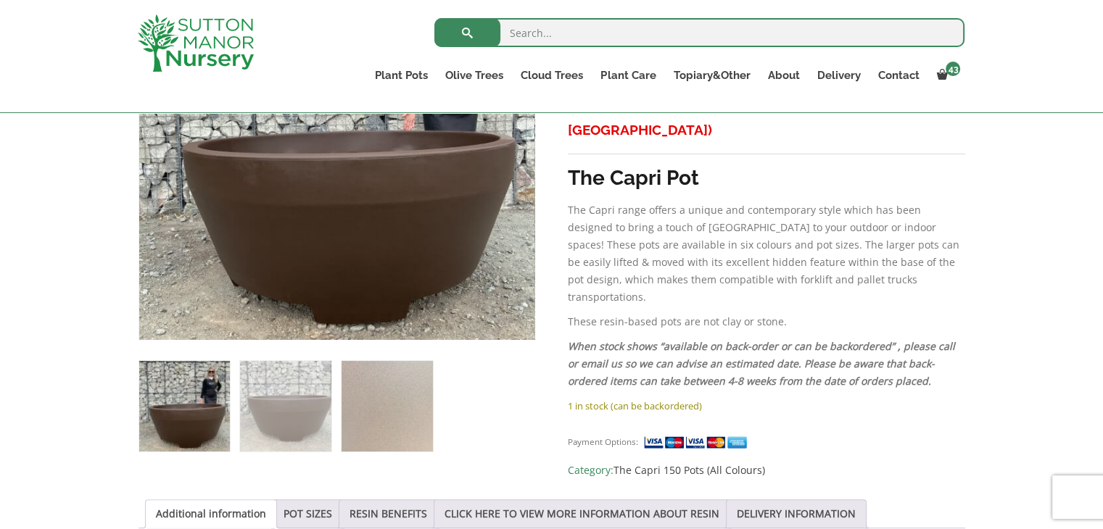
scroll to position [145, 0]
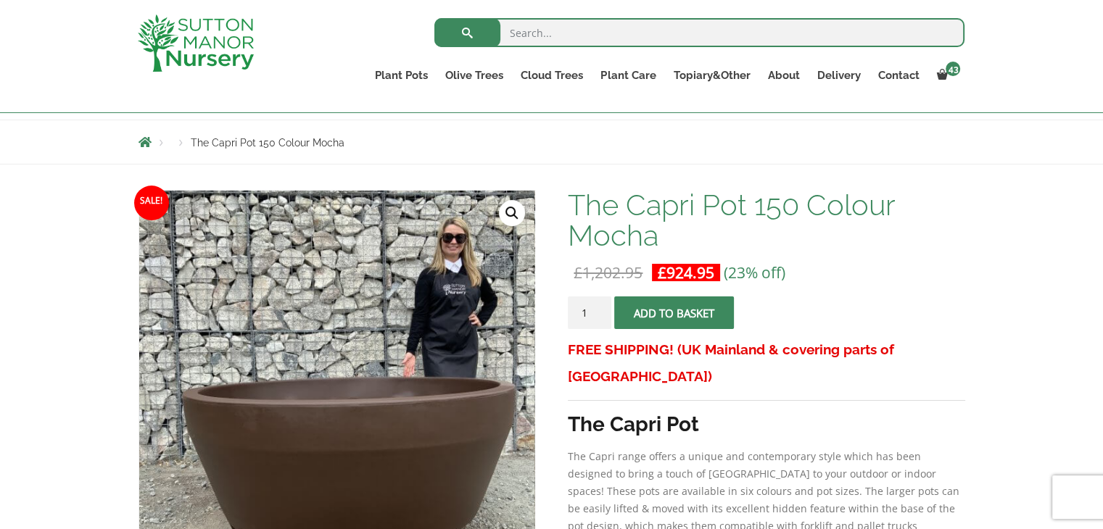
click at [674, 313] on span "submit" at bounding box center [674, 313] width 0 height 0
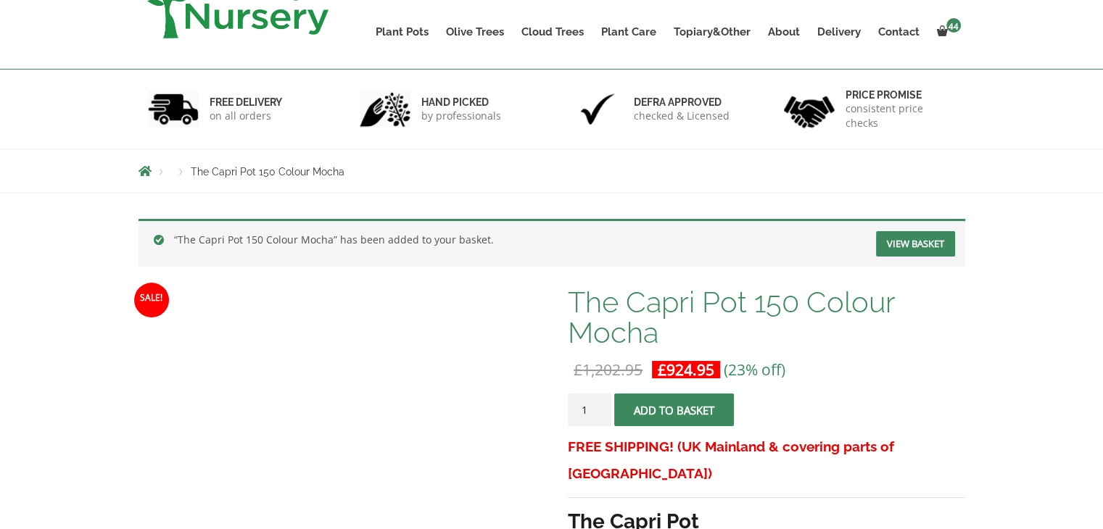
scroll to position [145, 0]
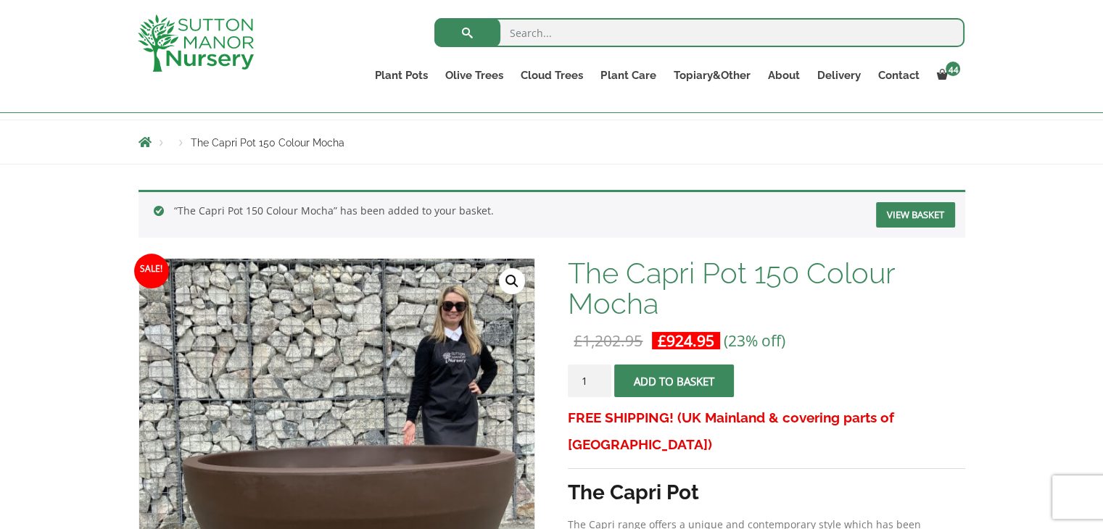
click at [674, 381] on span "submit" at bounding box center [674, 381] width 0 height 0
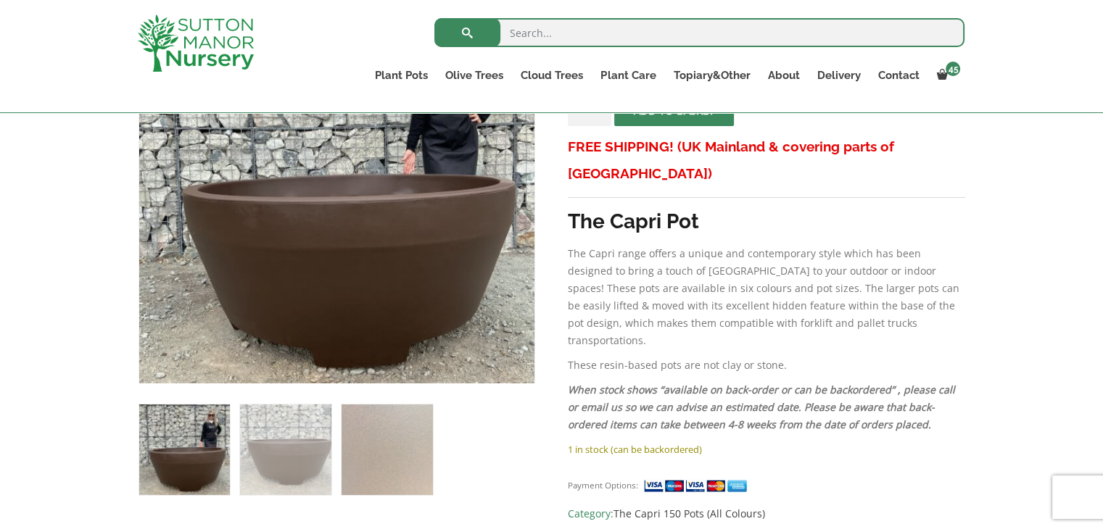
scroll to position [435, 0]
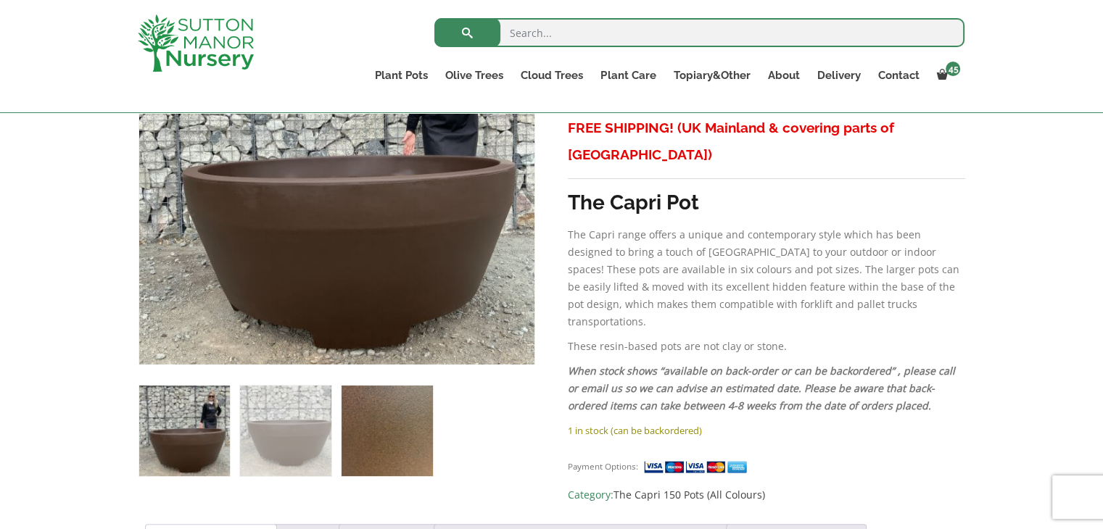
click at [389, 434] on img at bounding box center [386, 431] width 91 height 91
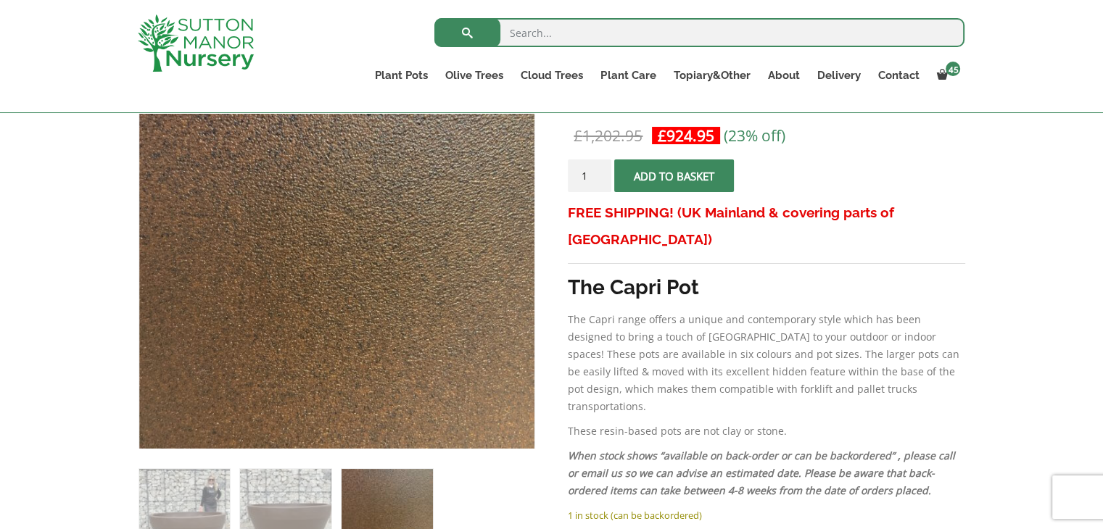
scroll to position [362, 0]
